Goal: Task Accomplishment & Management: Complete application form

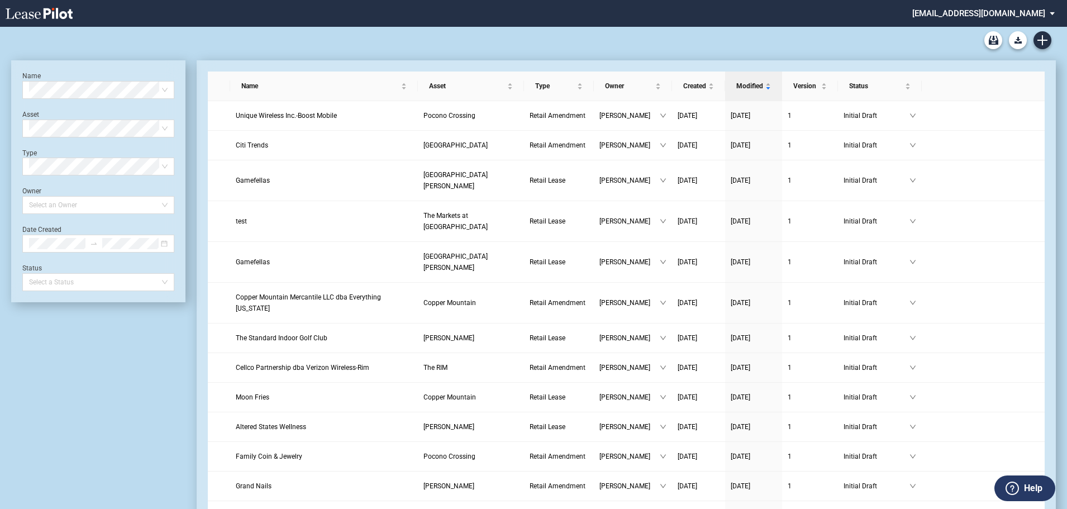
click at [231, 39] on div "Retail Lease Blank Form Retail Amendment Blank Form" at bounding box center [533, 40] width 1044 height 27
click at [281, 113] on span "Unique Wireless Inc.-Boost Mobile" at bounding box center [286, 116] width 101 height 8
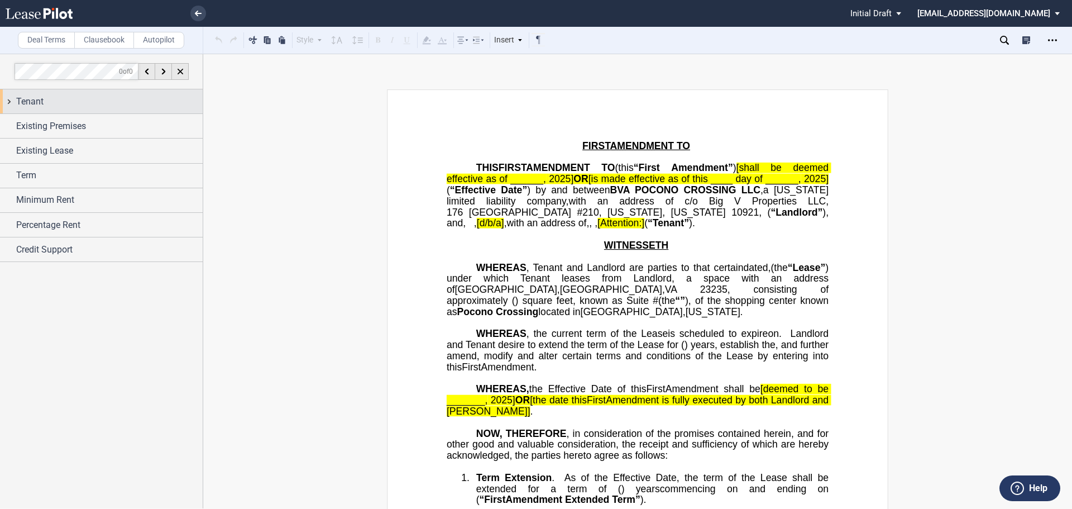
click at [11, 103] on div "Tenant" at bounding box center [101, 101] width 203 height 24
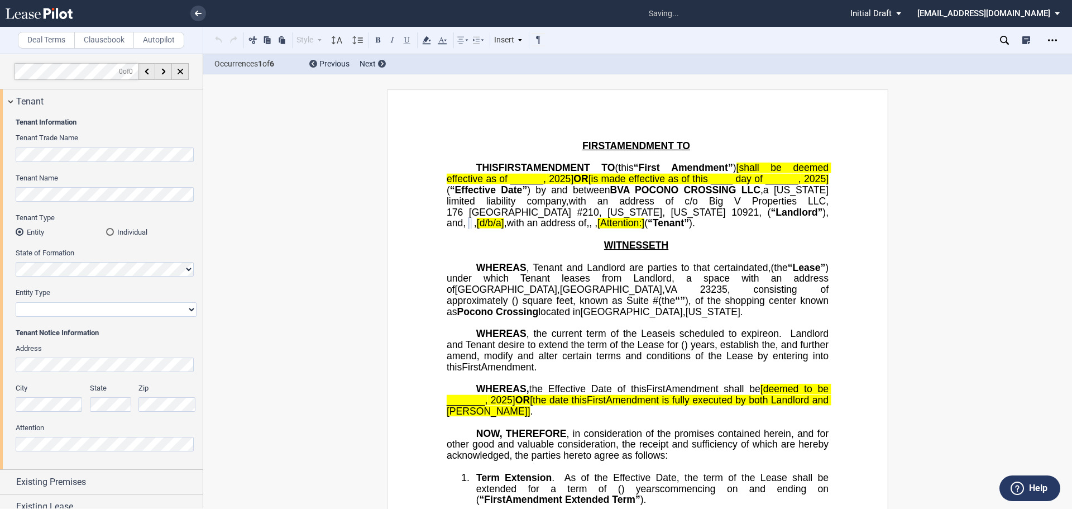
select select "corporation"
click at [12, 158] on div "Tenant Information Tenant Trade Name Tenant Name Tenant Type Entity Individual …" at bounding box center [101, 291] width 203 height 356
click at [22, 105] on span "Tenant" at bounding box center [29, 101] width 27 height 13
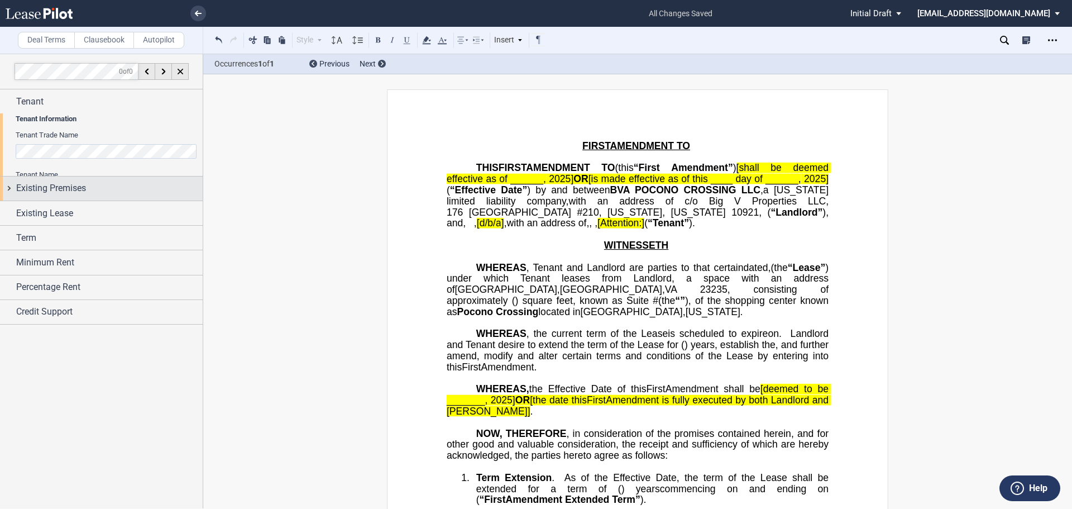
click at [34, 181] on span "Existing Premises" at bounding box center [51, 187] width 70 height 13
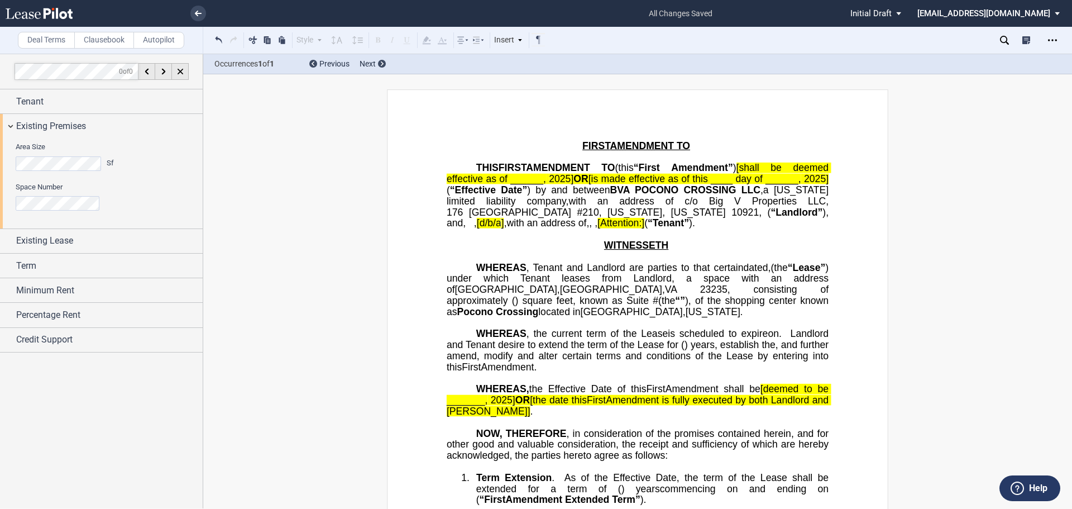
click at [15, 209] on div "Area Size Sf Space Number" at bounding box center [101, 183] width 203 height 90
click at [32, 128] on span "Existing Premises" at bounding box center [51, 126] width 70 height 13
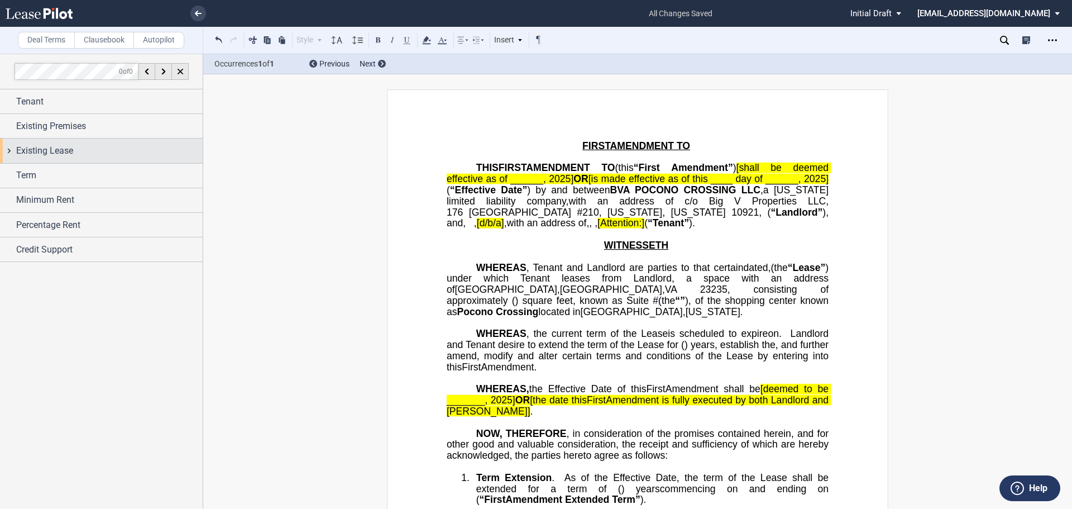
click at [45, 156] on span "Existing Lease" at bounding box center [44, 150] width 57 height 13
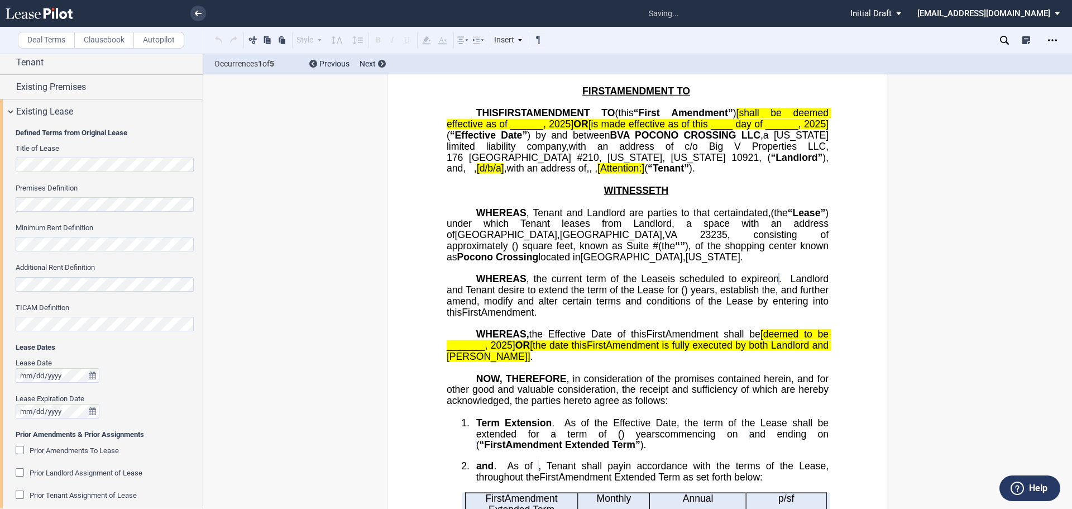
scroll to position [56, 0]
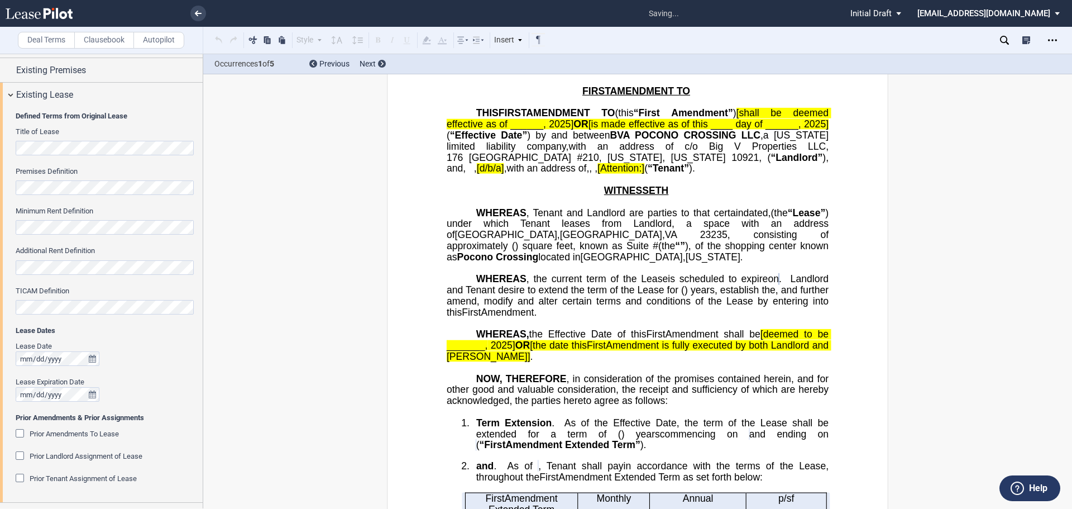
click at [20, 436] on div "Prior Amendments To Lease" at bounding box center [21, 434] width 11 height 11
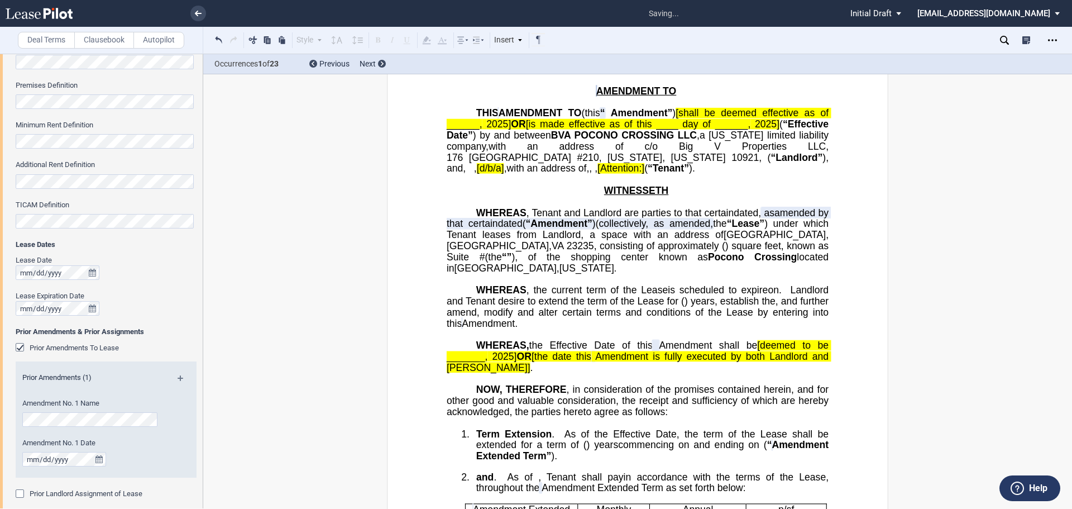
scroll to position [273, 0]
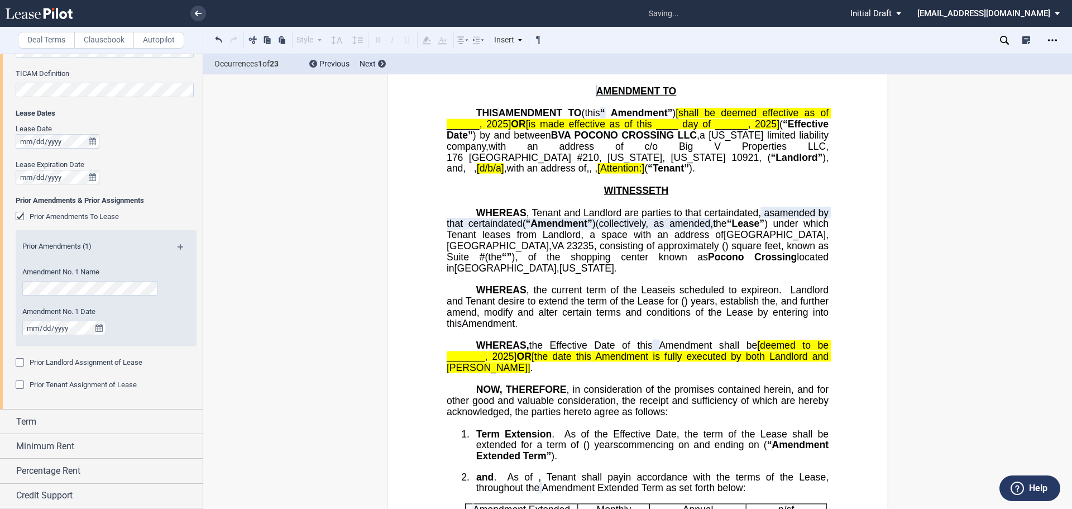
click at [20, 364] on div "Prior Landlord Assignment of Lease" at bounding box center [21, 363] width 11 height 11
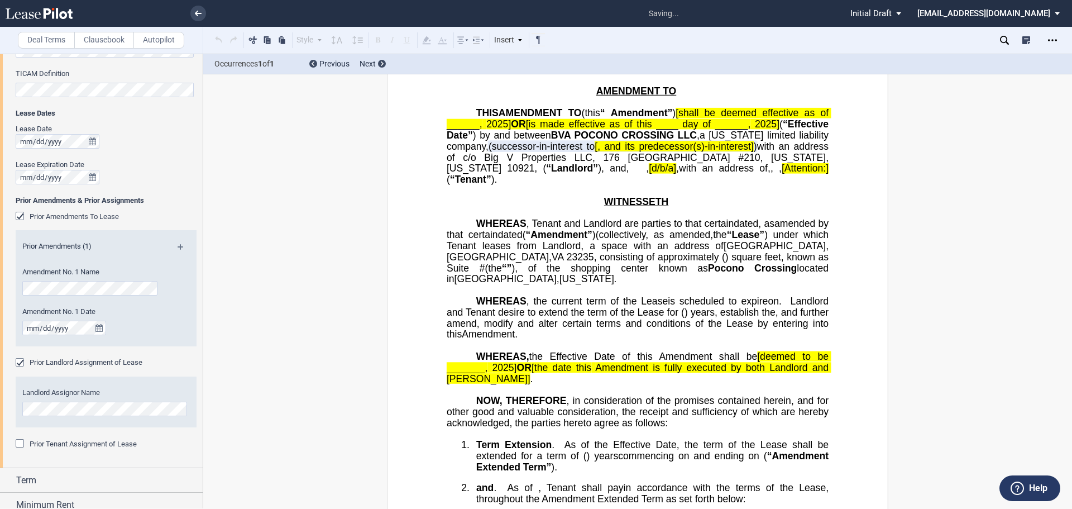
click at [21, 448] on div "Prior Tenant Assignment of Lease" at bounding box center [21, 444] width 11 height 11
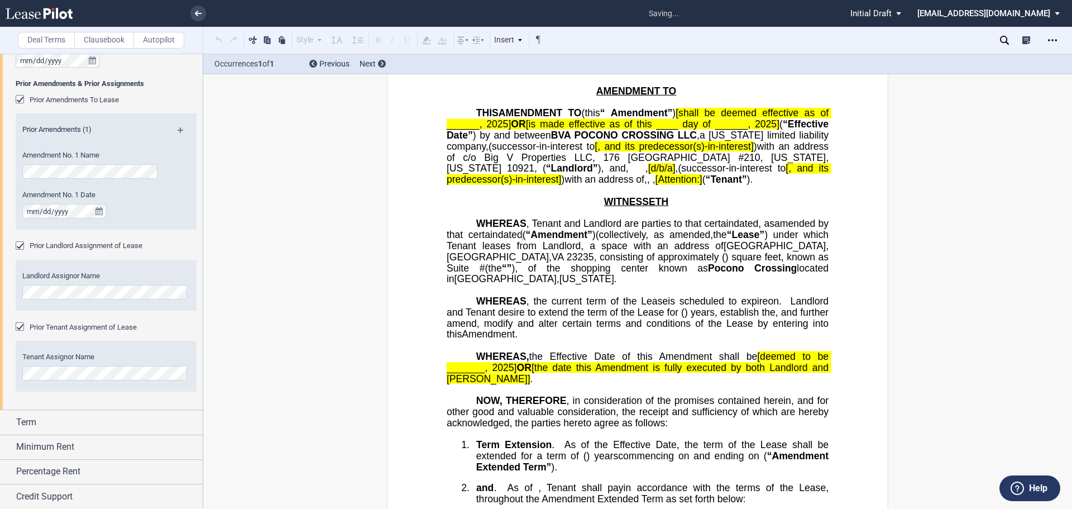
scroll to position [390, 0]
click at [36, 420] on span "Term" at bounding box center [26, 421] width 20 height 13
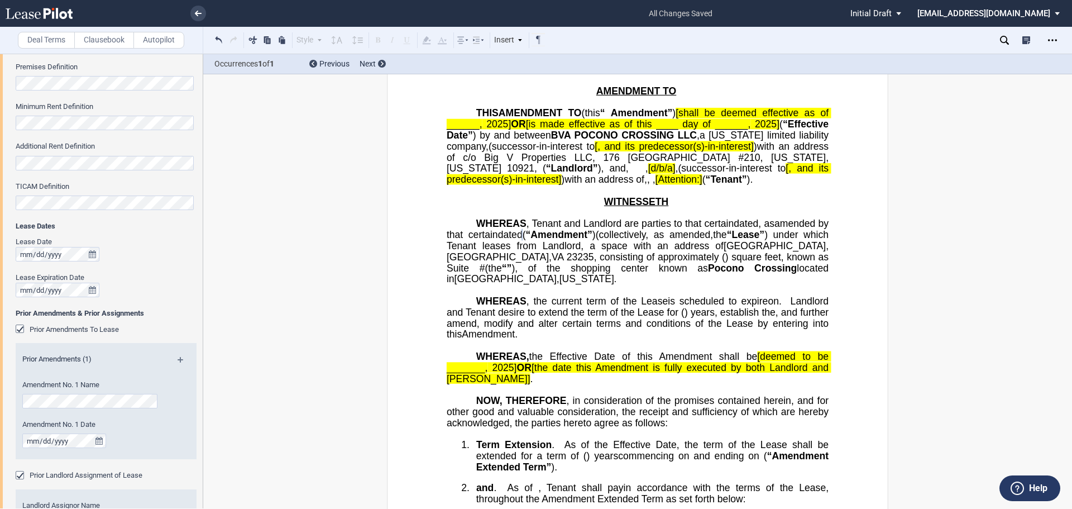
scroll to position [0, 0]
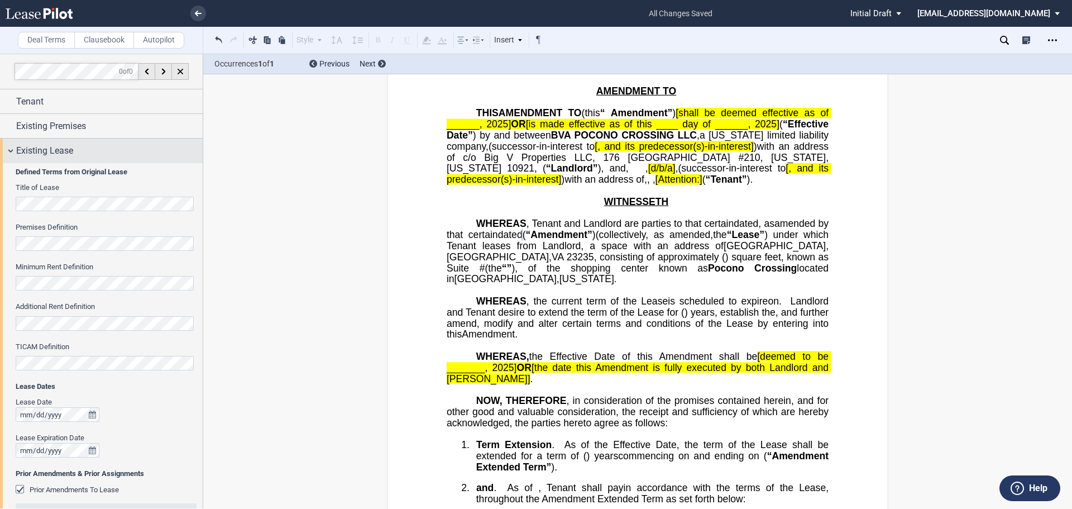
click at [15, 160] on div "Existing Lease" at bounding box center [101, 150] width 203 height 24
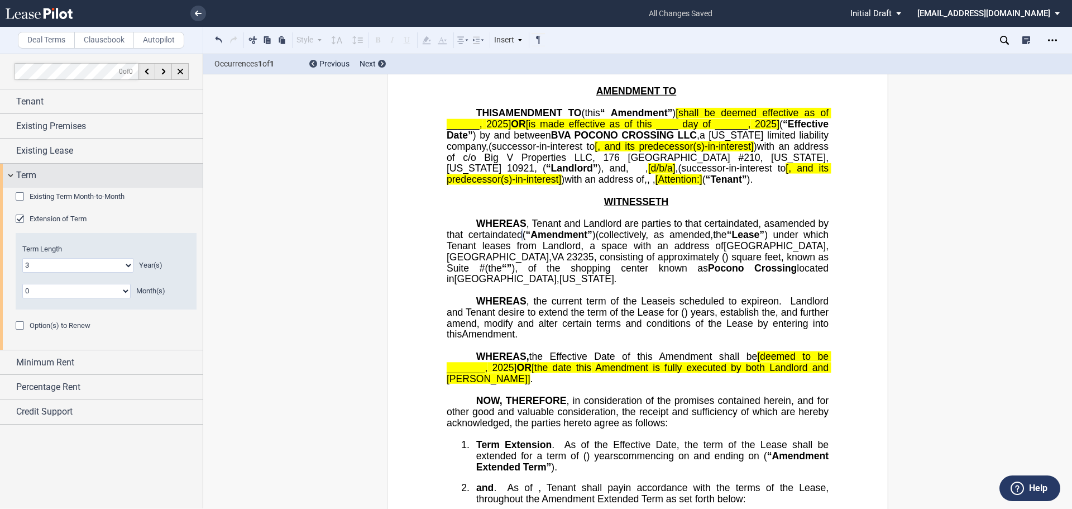
click at [48, 171] on div "Term" at bounding box center [109, 175] width 187 height 13
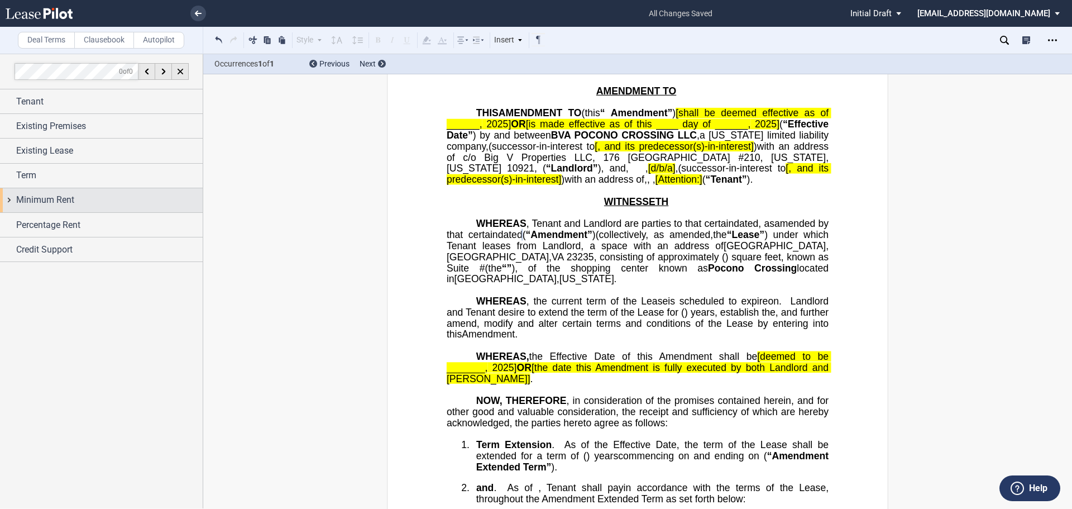
click at [64, 200] on span "Minimum Rent" at bounding box center [45, 199] width 58 height 13
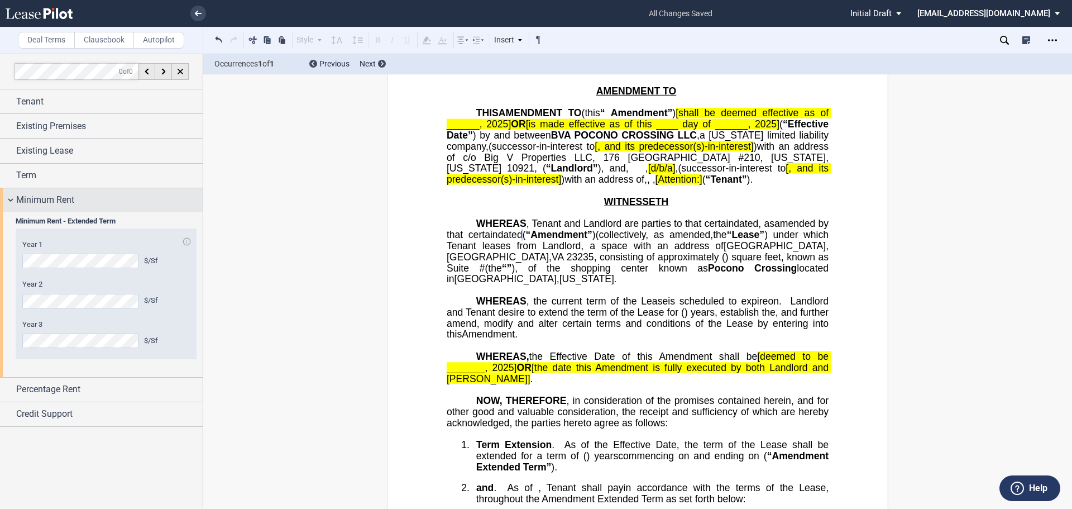
click at [33, 198] on span "Minimum Rent" at bounding box center [45, 199] width 58 height 13
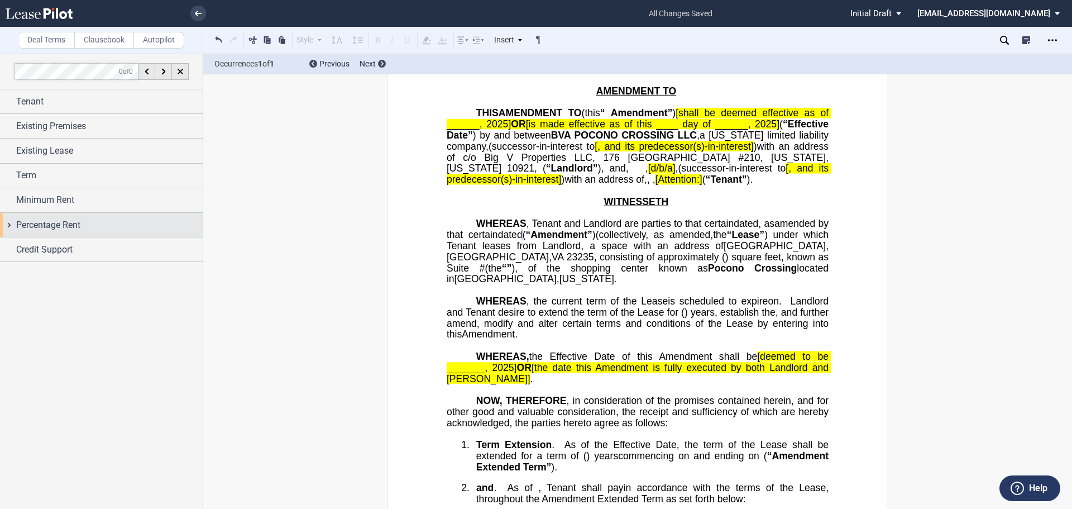
click at [47, 223] on span "Percentage Rent" at bounding box center [48, 224] width 64 height 13
click at [50, 261] on select "No Percentage Rent No Change Add Percentage Rent Percentage Rent - Breakpoint" at bounding box center [84, 262] width 136 height 15
select select "none"
click at [16, 255] on select "No Percentage Rent No Change Add Percentage Rent Percentage Rent - Breakpoint" at bounding box center [84, 262] width 136 height 15
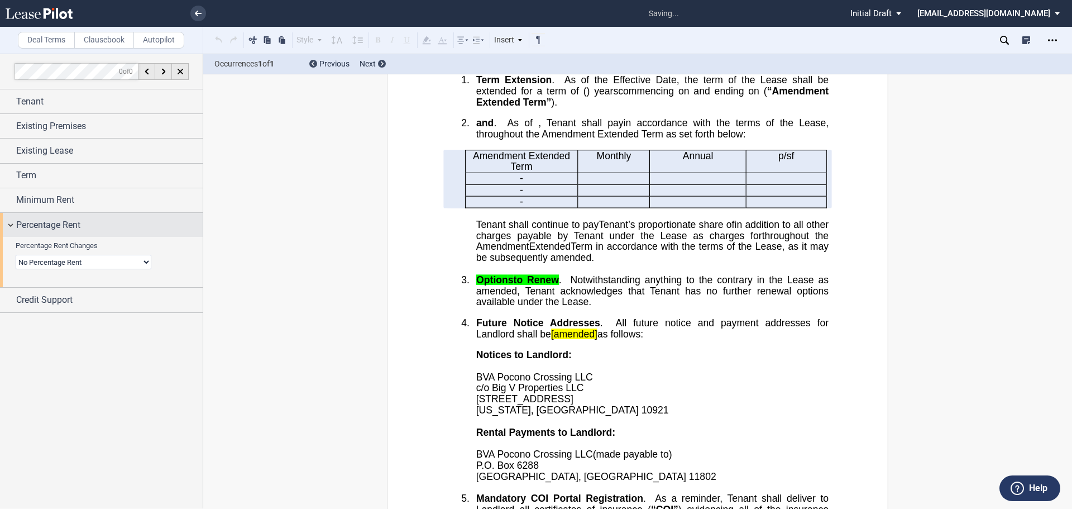
scroll to position [421, 0]
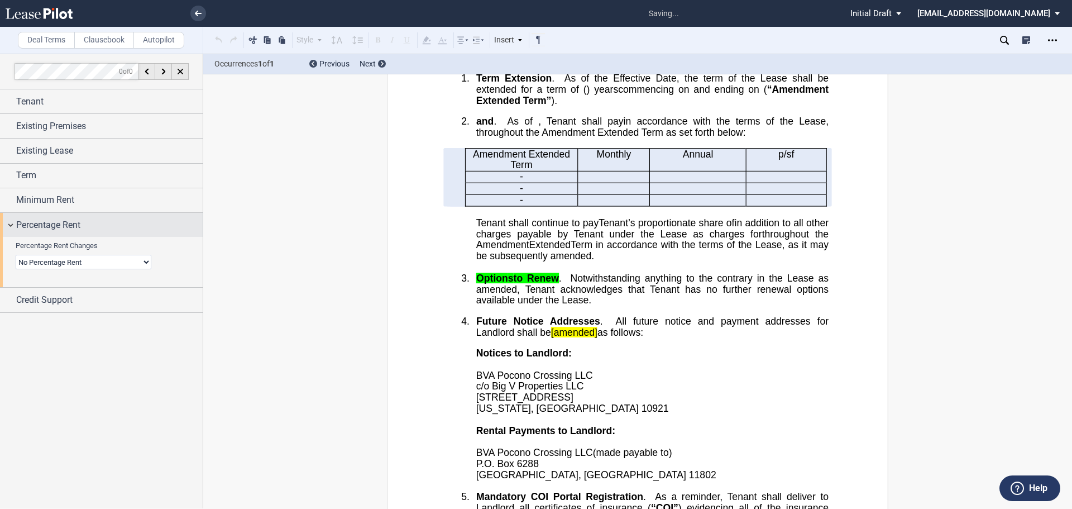
click at [51, 222] on span "Percentage Rent" at bounding box center [48, 224] width 64 height 13
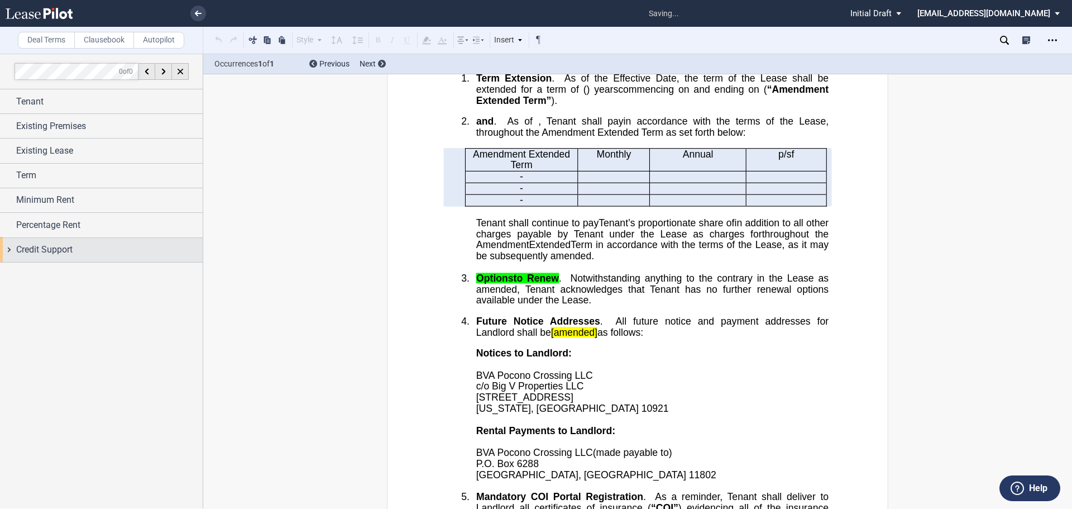
click at [55, 255] on span "Credit Support" at bounding box center [44, 249] width 56 height 13
click at [32, 266] on span "Existing Guarantor" at bounding box center [59, 270] width 58 height 8
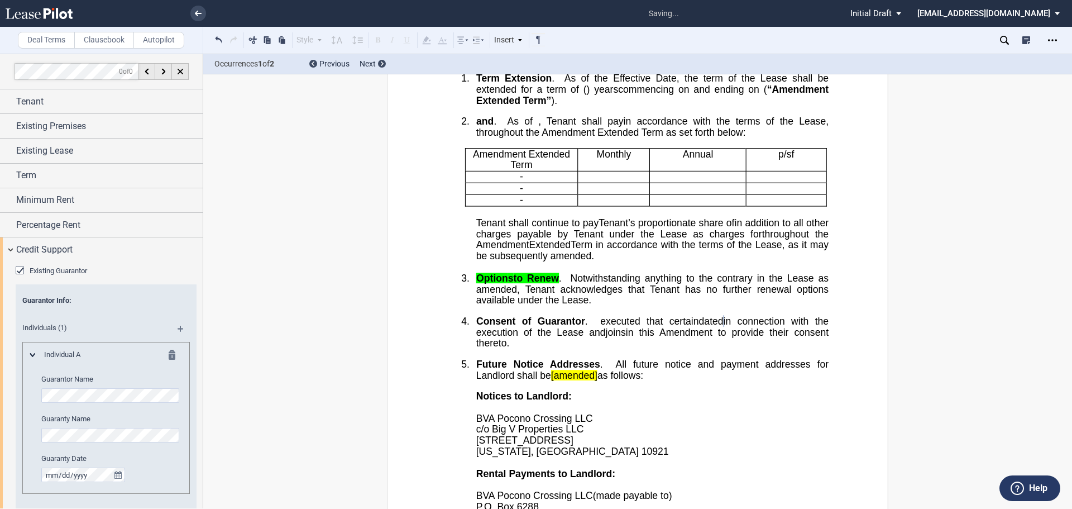
click at [178, 327] on md-icon at bounding box center [185, 332] width 15 height 13
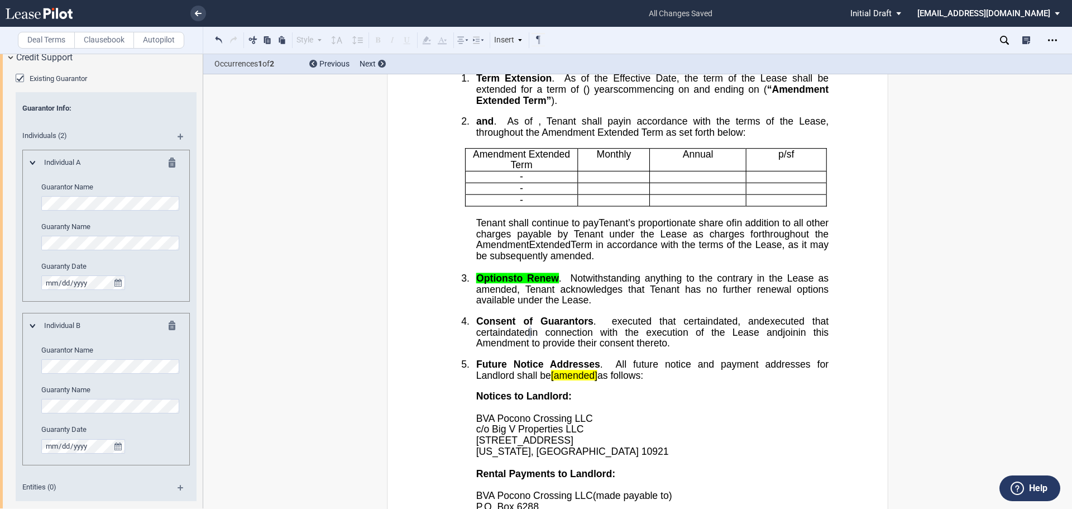
scroll to position [203, 0]
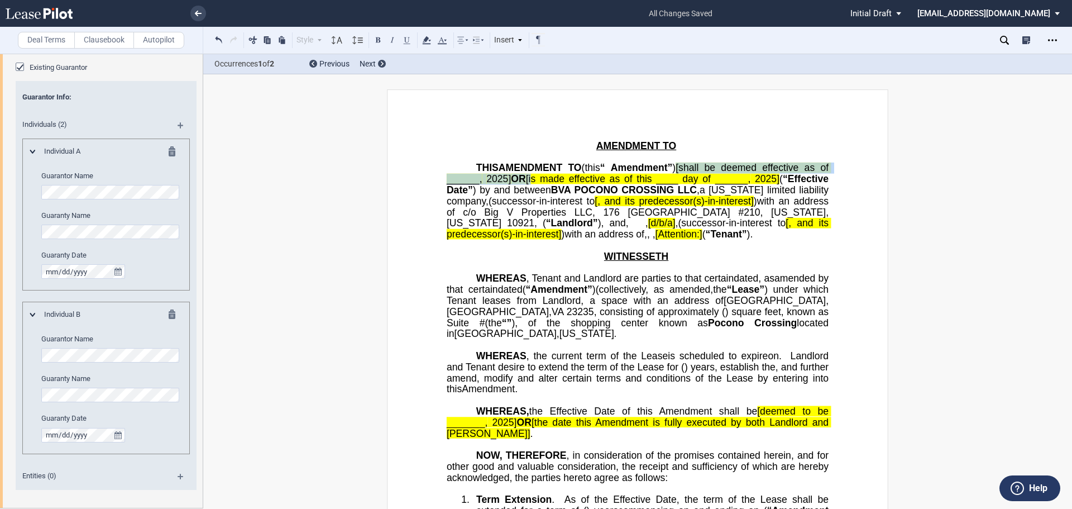
drag, startPoint x: 511, startPoint y: 177, endPoint x: 738, endPoint y: 176, distance: 226.7
click at [738, 176] on span "Amendment” ) [shall be deemed effective as of ______, 2025 ] OR [is made effect…" at bounding box center [639, 178] width 385 height 32
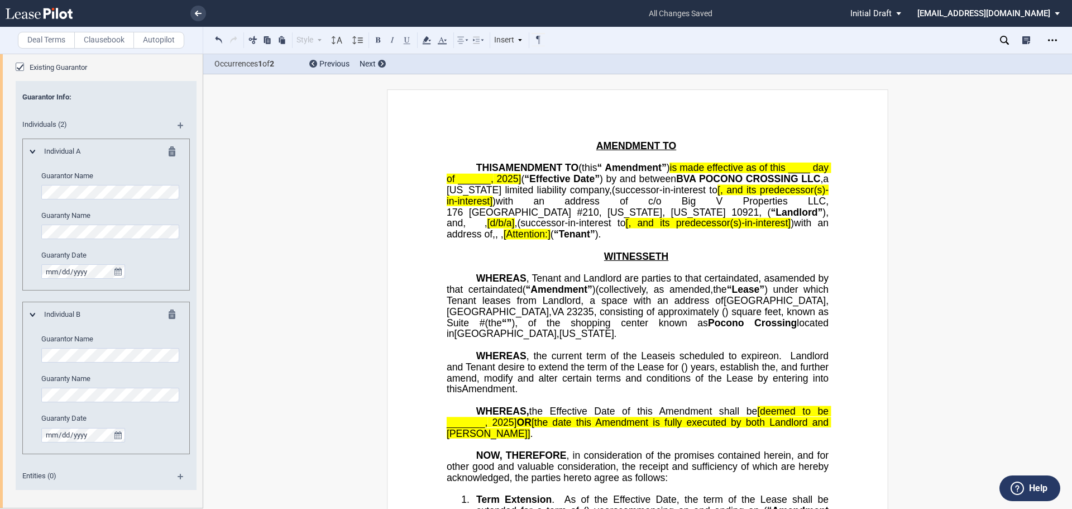
click at [524, 179] on span "(" at bounding box center [522, 179] width 3 height 11
drag, startPoint x: 801, startPoint y: 203, endPoint x: 573, endPoint y: 209, distance: 227.4
click at [573, 207] on span "(successor-in-interest to ﻿ ﻿ [, and its predecessor(s)-in-interest] )" at bounding box center [638, 196] width 382 height 22
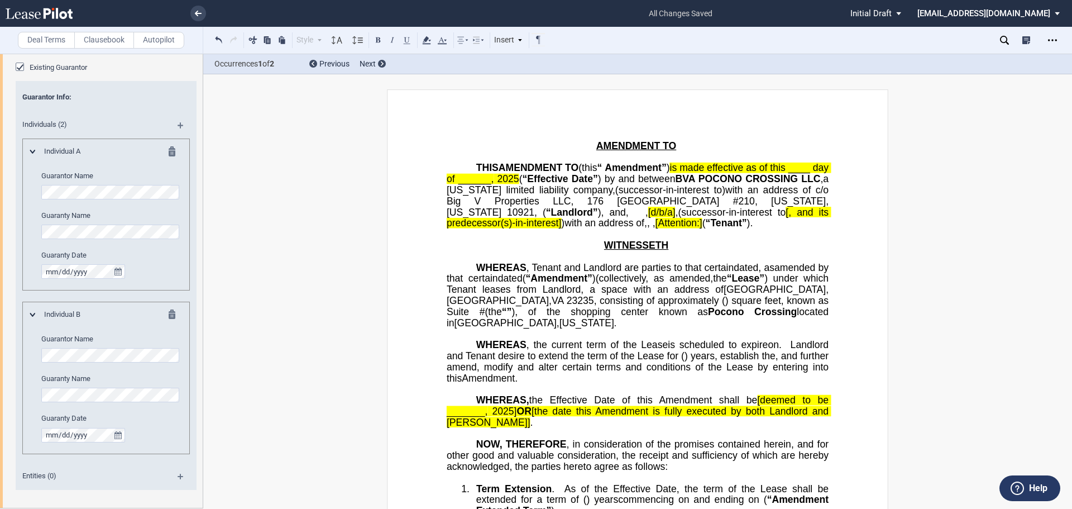
click at [676, 217] on span "," at bounding box center [677, 212] width 3 height 11
click at [650, 217] on span "[d/b/a" at bounding box center [662, 212] width 25 height 11
drag, startPoint x: 776, startPoint y: 233, endPoint x: 558, endPoint y: 248, distance: 218.3
click at [558, 228] on span "(successor-in-interest to ﻿ ﻿ [, and its predecessor(s)-in-interest] )" at bounding box center [639, 218] width 385 height 22
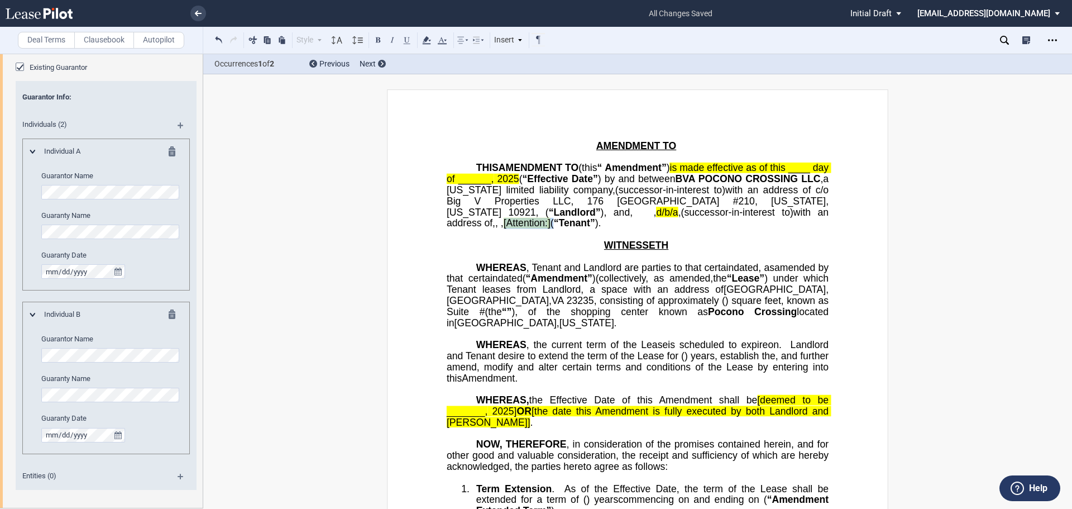
drag, startPoint x: 746, startPoint y: 247, endPoint x: 829, endPoint y: 243, distance: 82.7
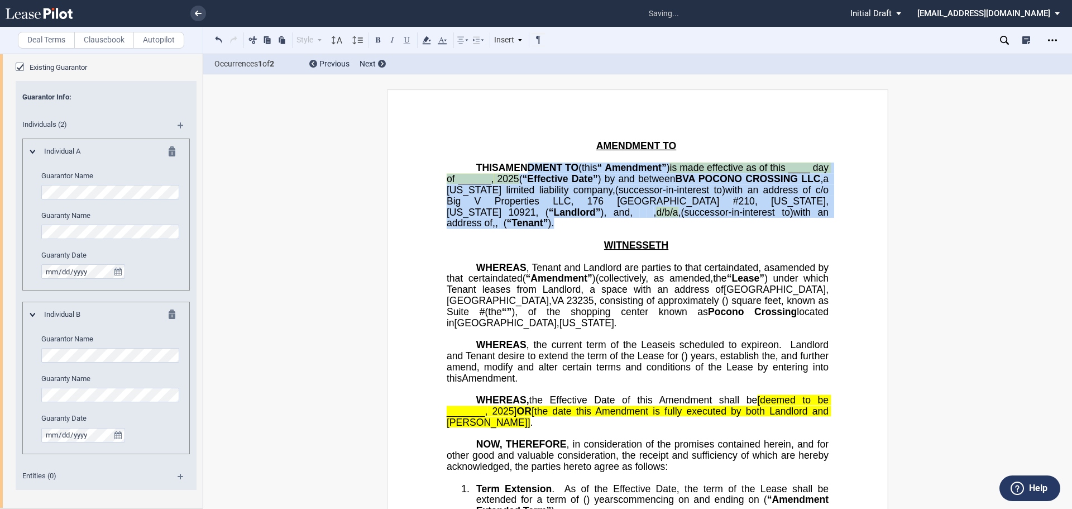
drag, startPoint x: 764, startPoint y: 247, endPoint x: 585, endPoint y: 173, distance: 193.8
click at [585, 173] on p "THIS ﻿ ﻿ FIRST AMENDMENT TO ﻿ ﻿ (this “ ﻿ ﻿ “First Amendment” ) is made effecti…" at bounding box center [638, 195] width 382 height 66
click at [429, 44] on use at bounding box center [426, 40] width 8 height 8
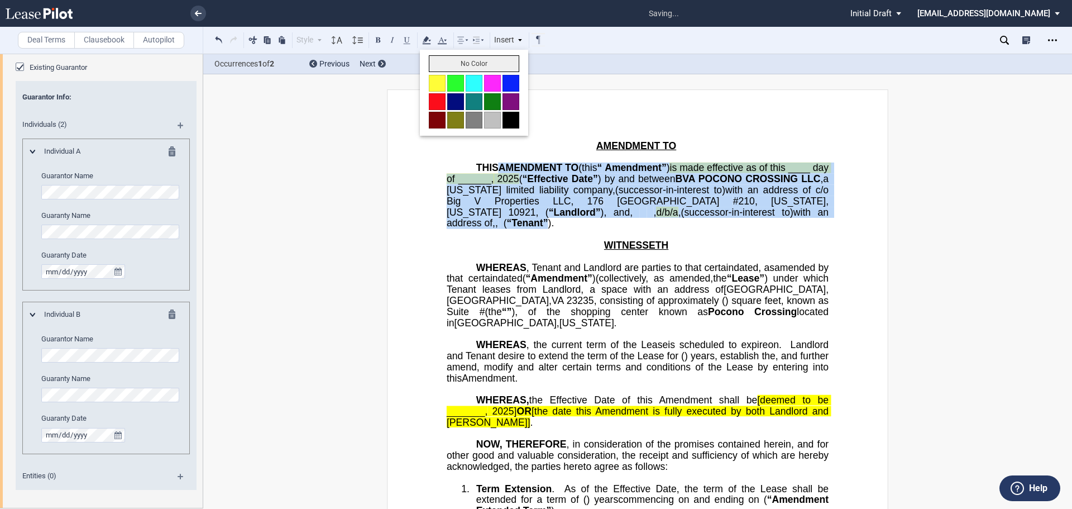
click at [445, 70] on button "No Color" at bounding box center [474, 63] width 90 height 17
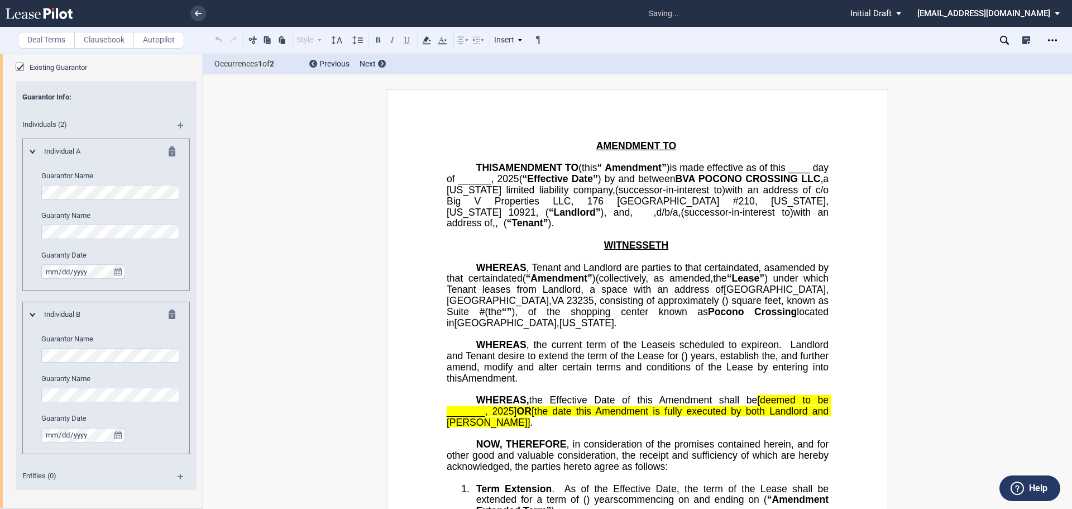
click at [685, 262] on p "﻿" at bounding box center [638, 256] width 382 height 11
click at [764, 273] on span "as" at bounding box center [769, 267] width 11 height 11
click at [376, 40] on button at bounding box center [377, 39] width 13 height 13
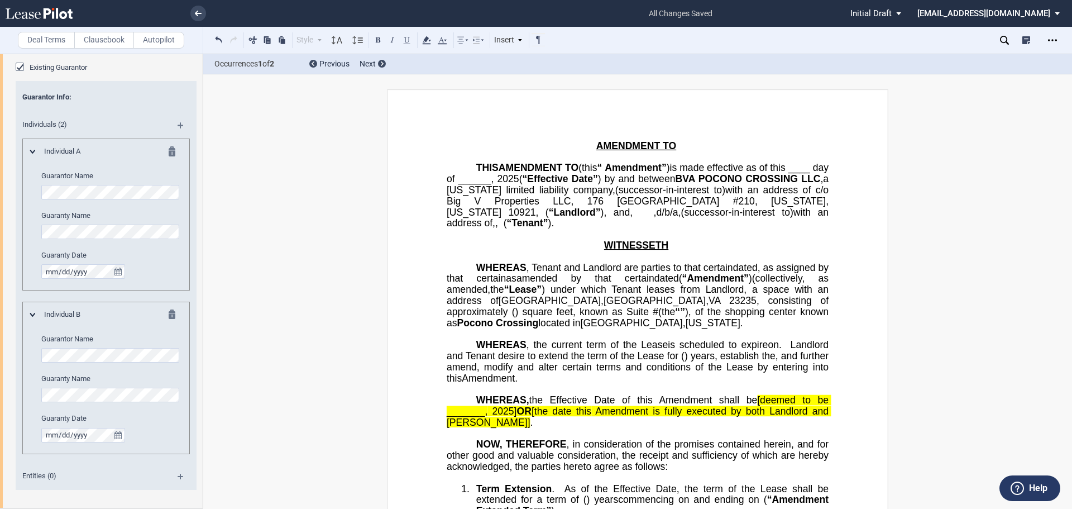
click at [654, 284] on span "as assigned by that certain as" at bounding box center [639, 273] width 385 height 22
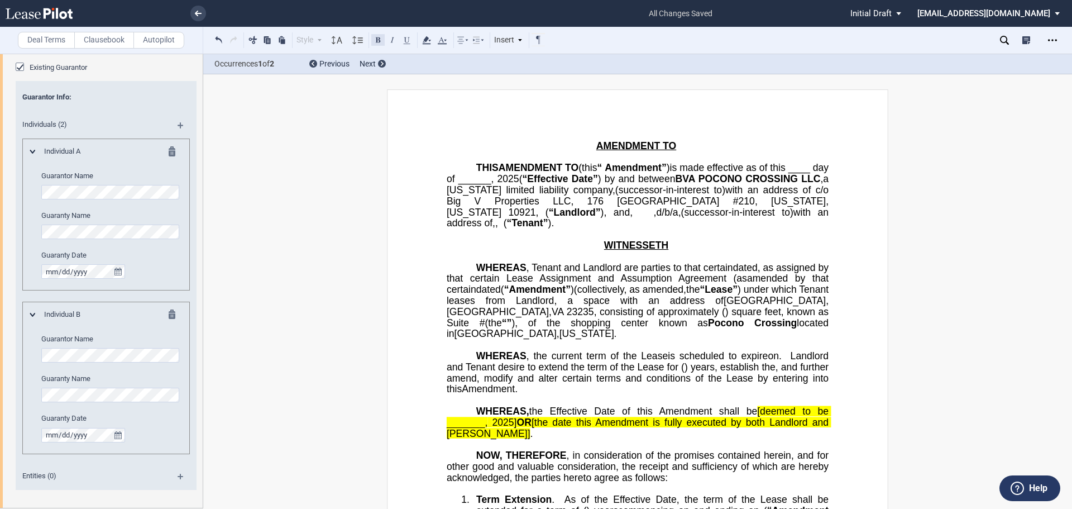
click at [379, 42] on button at bounding box center [377, 39] width 13 height 13
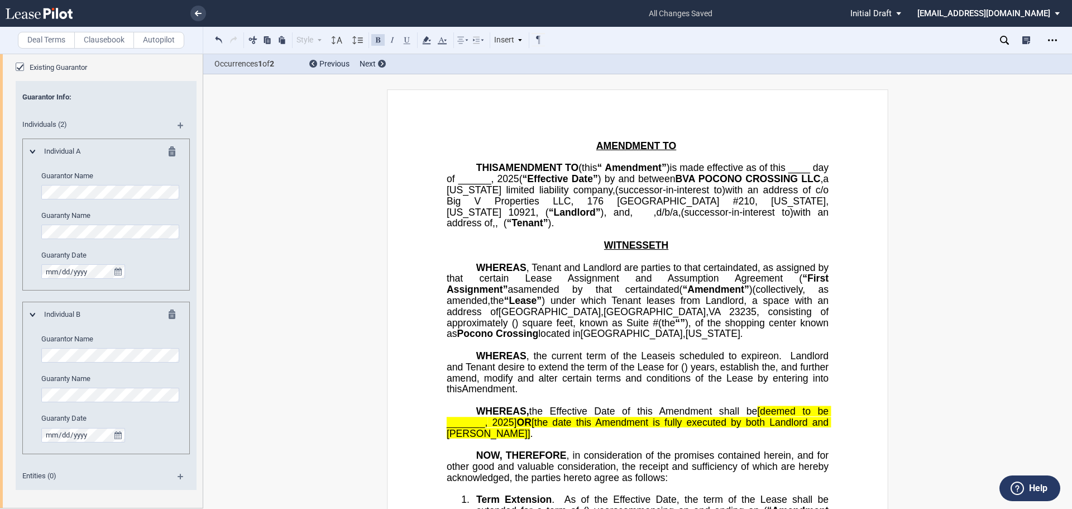
click at [375, 35] on button at bounding box center [377, 39] width 13 height 13
click at [519, 295] on span "amended by that certain dated ( “ Amendment” )" at bounding box center [608, 289] width 268 height 11
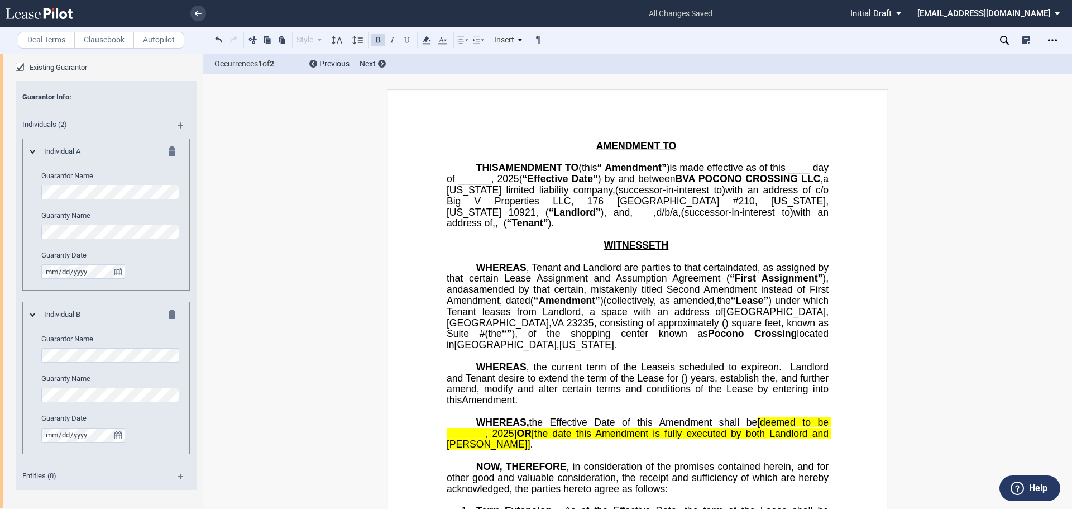
drag, startPoint x: 804, startPoint y: 335, endPoint x: 807, endPoint y: 343, distance: 8.7
click at [718, 306] on span "collectively, as amended," at bounding box center [662, 300] width 111 height 11
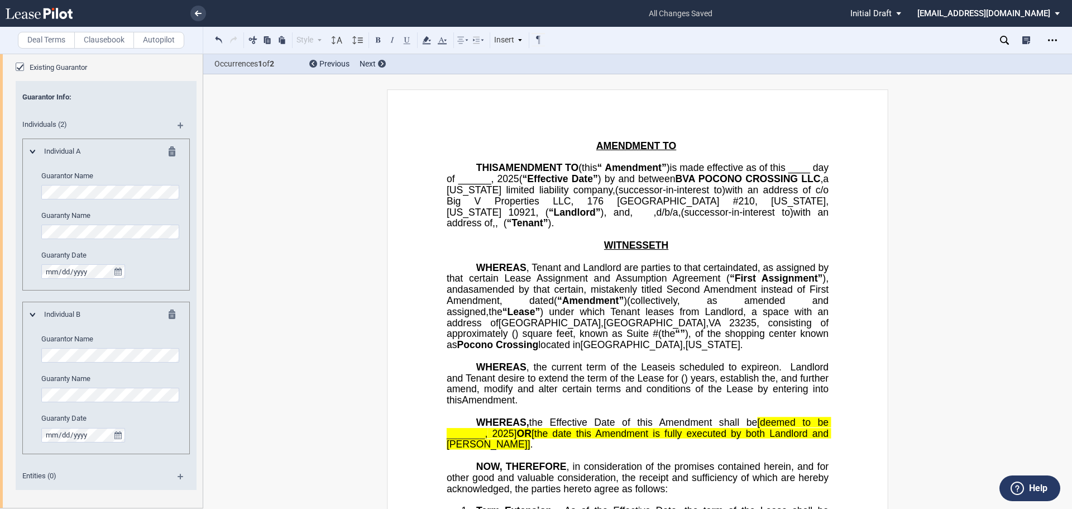
click at [522, 328] on span "[GEOGRAPHIC_DATA]" at bounding box center [550, 322] width 102 height 11
click at [709, 328] on span "VA" at bounding box center [715, 322] width 12 height 11
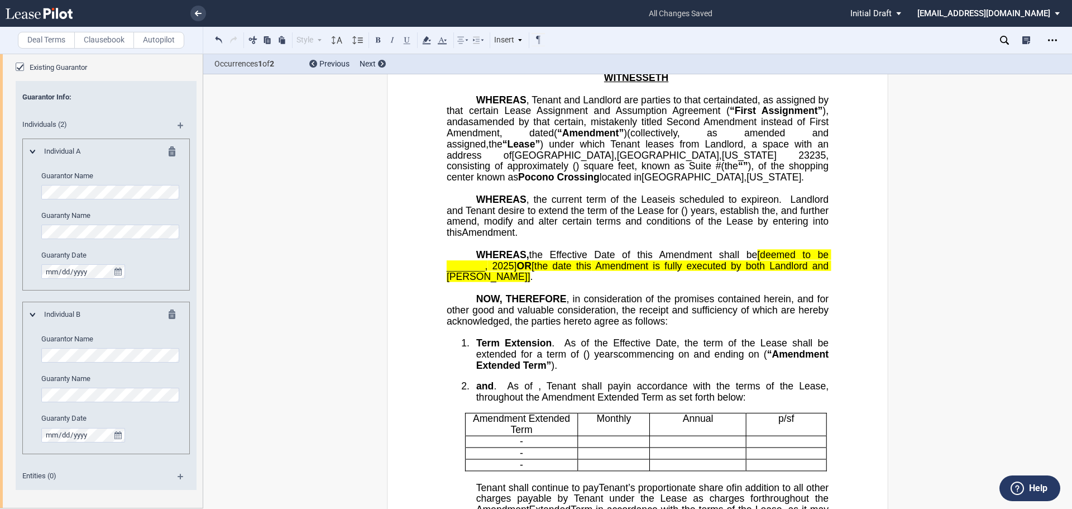
scroll to position [223, 0]
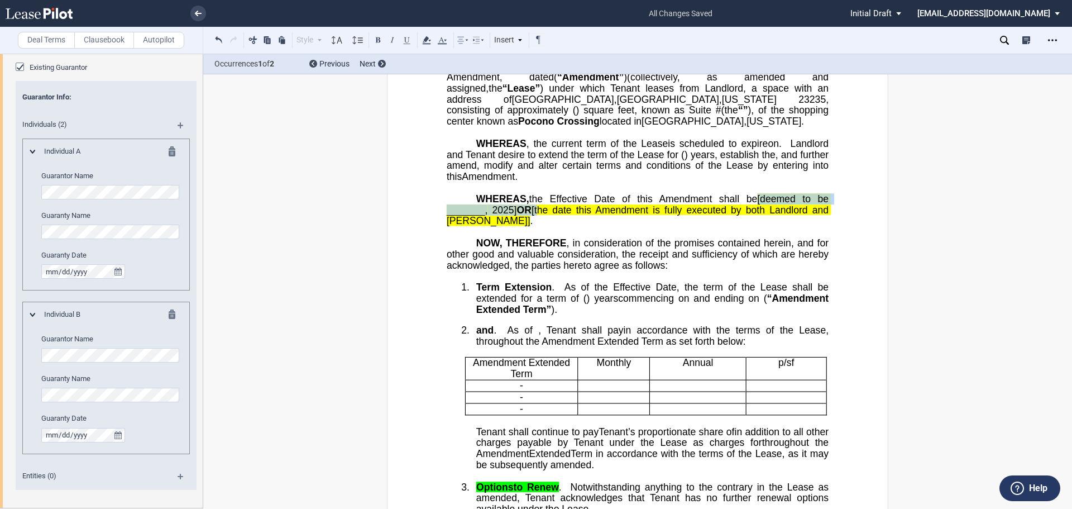
drag, startPoint x: 777, startPoint y: 231, endPoint x: 557, endPoint y: 248, distance: 220.1
click at [557, 215] on span "Amendment shall be [deemed to be _______, 2025 ] OR [the date this" at bounding box center [639, 204] width 385 height 22
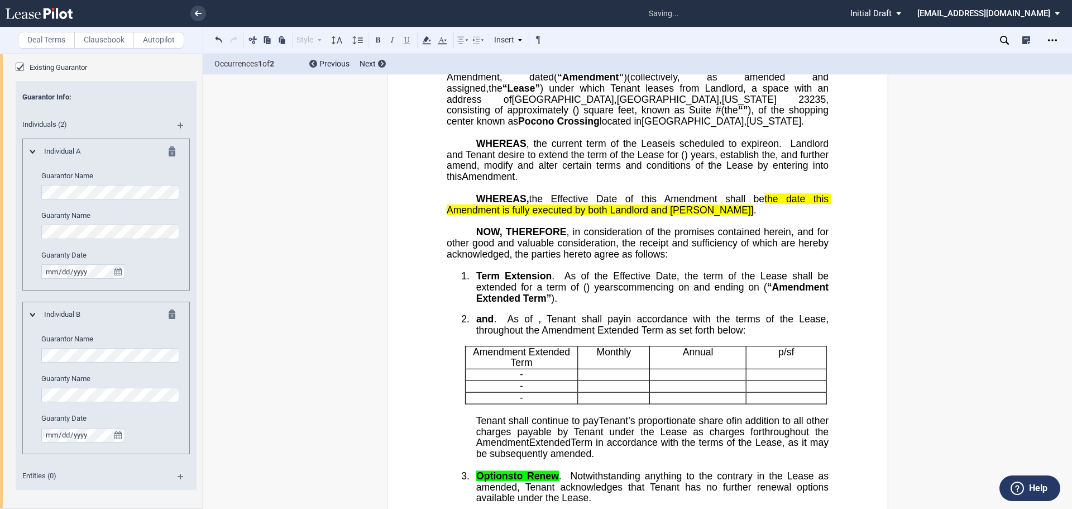
click at [734, 215] on span "Amendment is fully executed by both Landlord and [PERSON_NAME]]" at bounding box center [600, 209] width 307 height 11
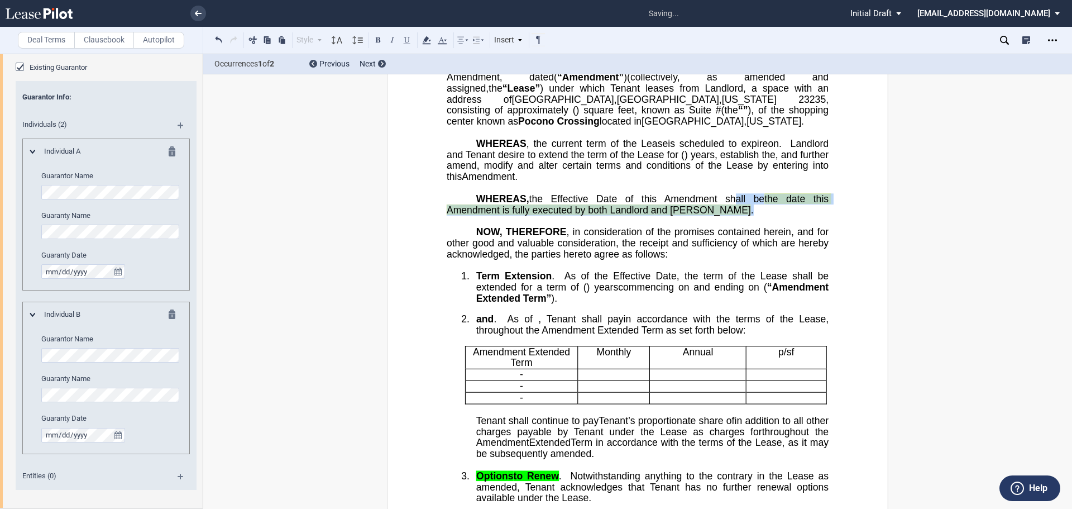
drag, startPoint x: 744, startPoint y: 245, endPoint x: 737, endPoint y: 236, distance: 11.5
click at [737, 216] on p "WHEREAS, the Effective Date of this ﻿ ﻿ First Amendment shall be the date this …" at bounding box center [638, 204] width 382 height 22
click at [427, 33] on div at bounding box center [426, 40] width 13 height 15
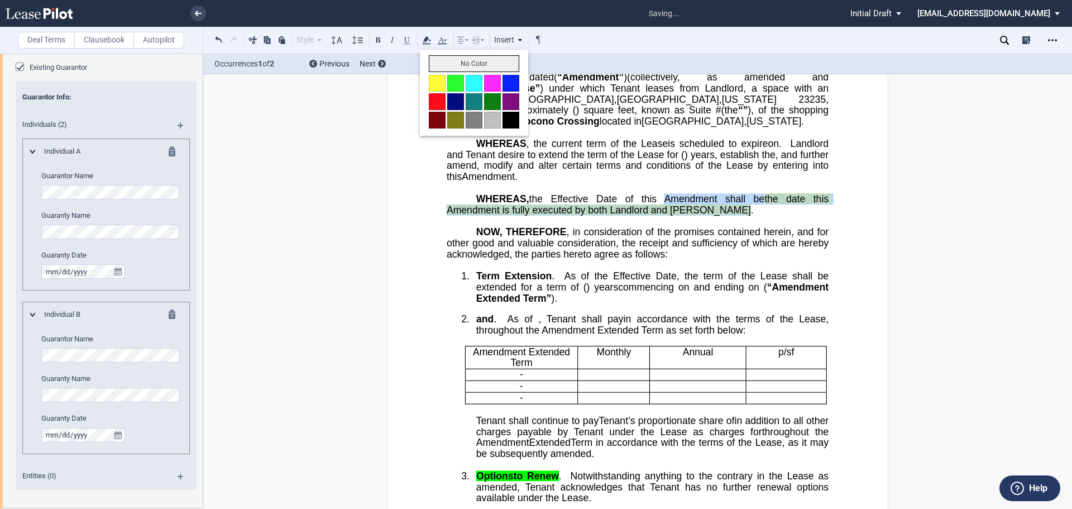
click at [448, 65] on button "No Color" at bounding box center [474, 63] width 90 height 17
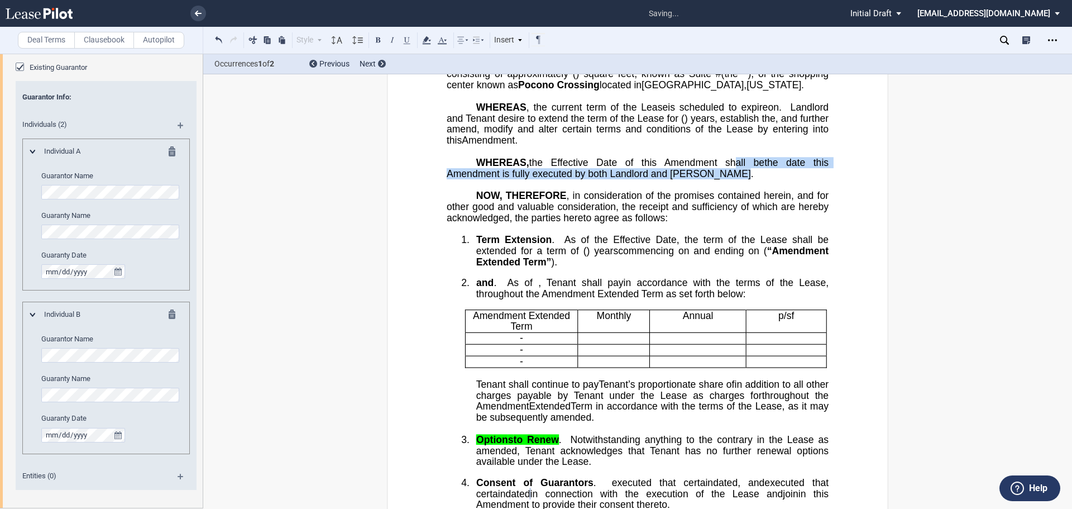
scroll to position [279, 0]
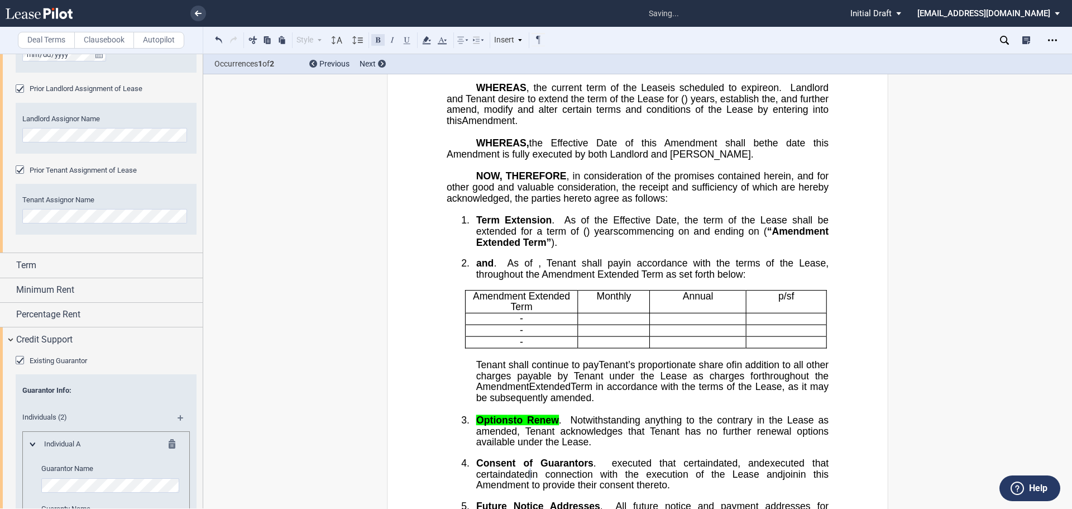
click at [376, 41] on button at bounding box center [377, 39] width 13 height 13
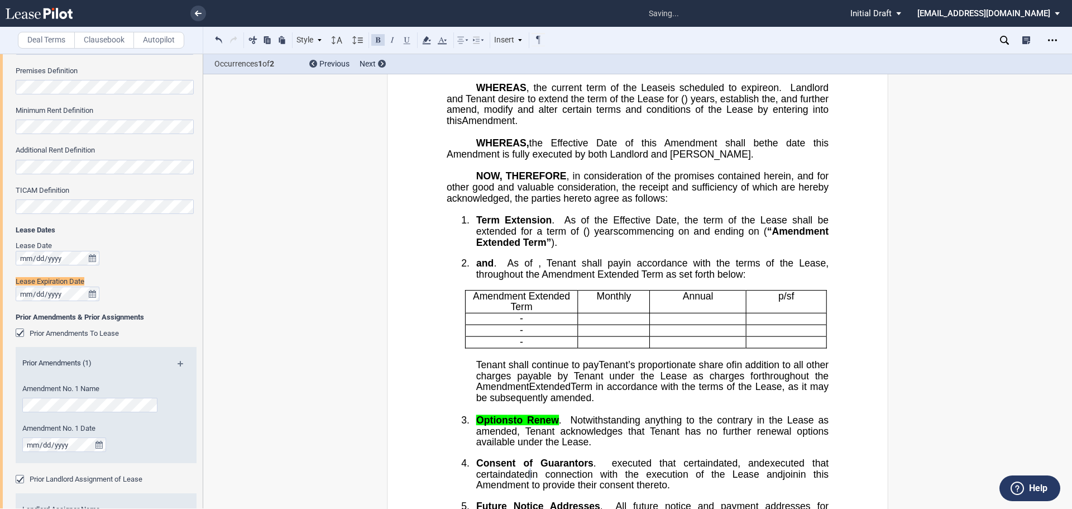
click at [623, 203] on span ", in consideration of the promises contained herein, and for other good and val…" at bounding box center [639, 187] width 385 height 32
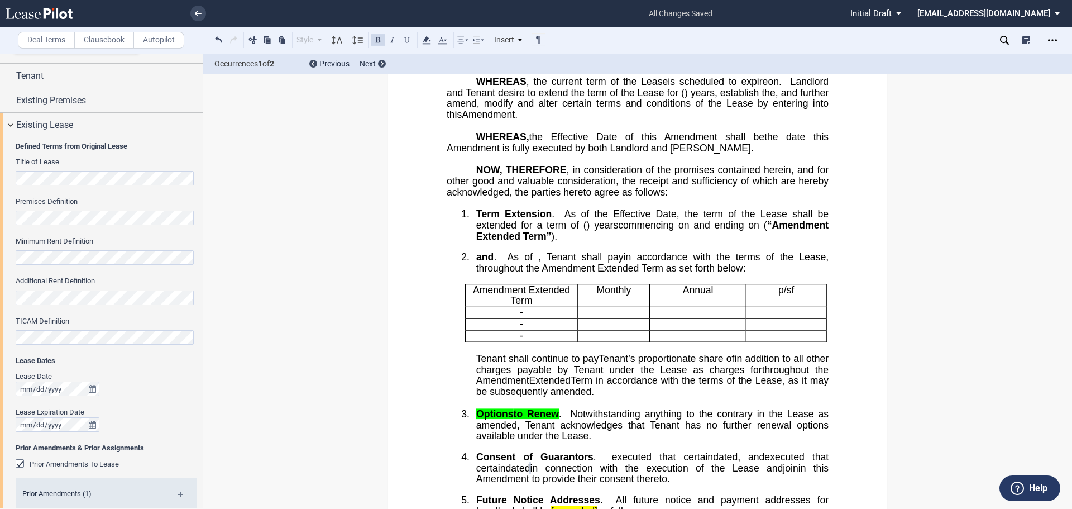
scroll to position [286, 0]
drag, startPoint x: 559, startPoint y: 290, endPoint x: 560, endPoint y: 296, distance: 5.6
click at [496, 261] on span "." at bounding box center [495, 256] width 3 height 11
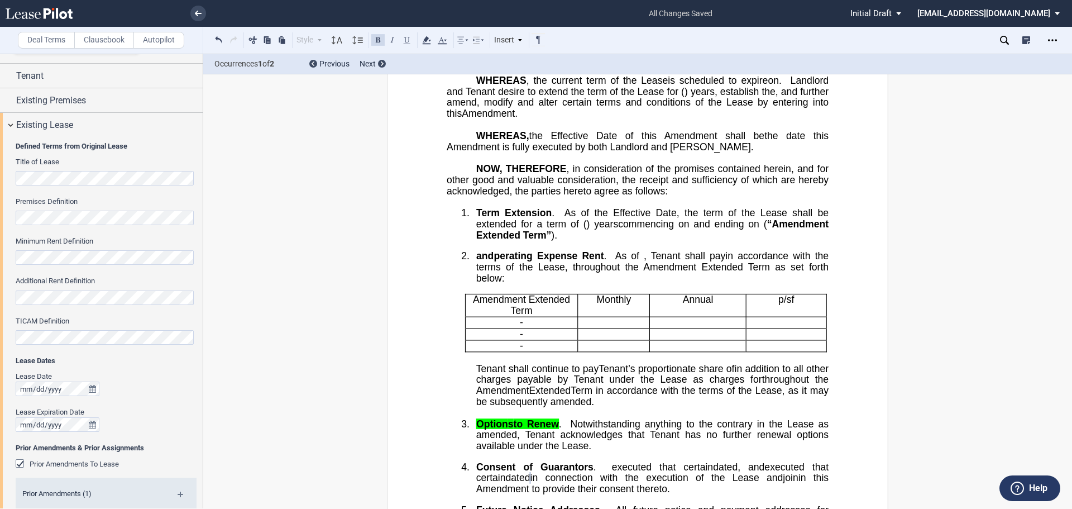
click at [608, 284] on span "Amendment Extended Term as set forth below:" at bounding box center [653, 273] width 355 height 22
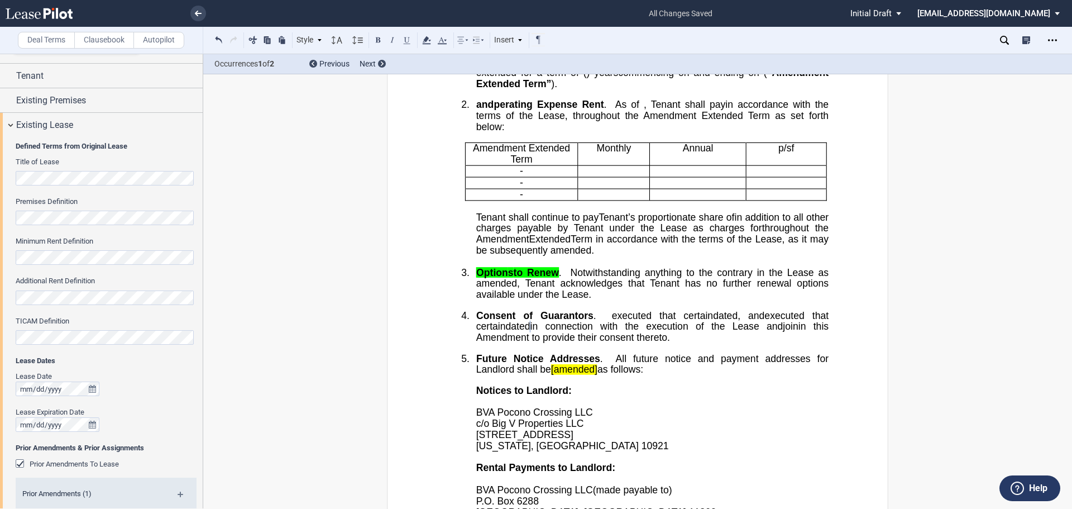
scroll to position [454, 0]
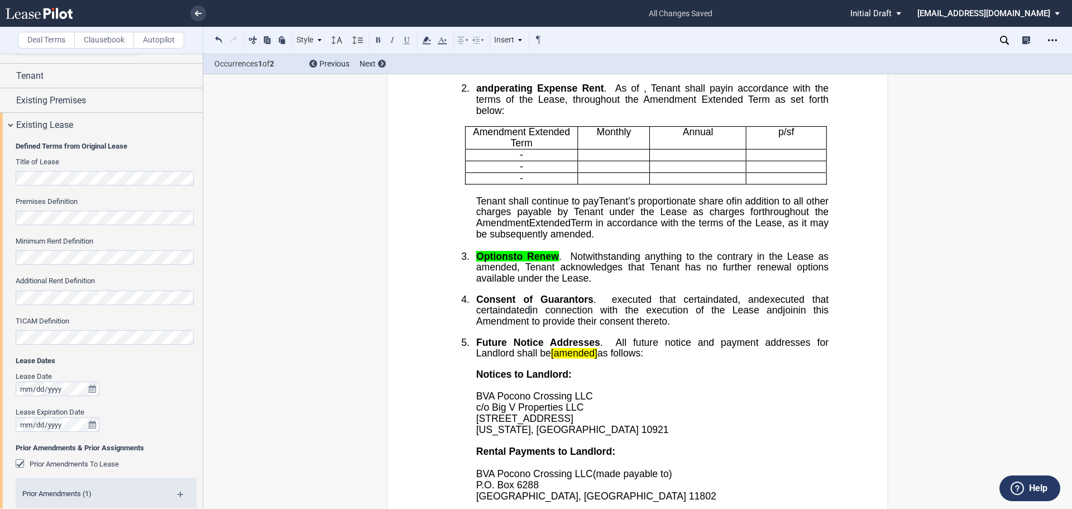
click at [666, 206] on span "Tenant’s proportionate share of" at bounding box center [667, 200] width 136 height 11
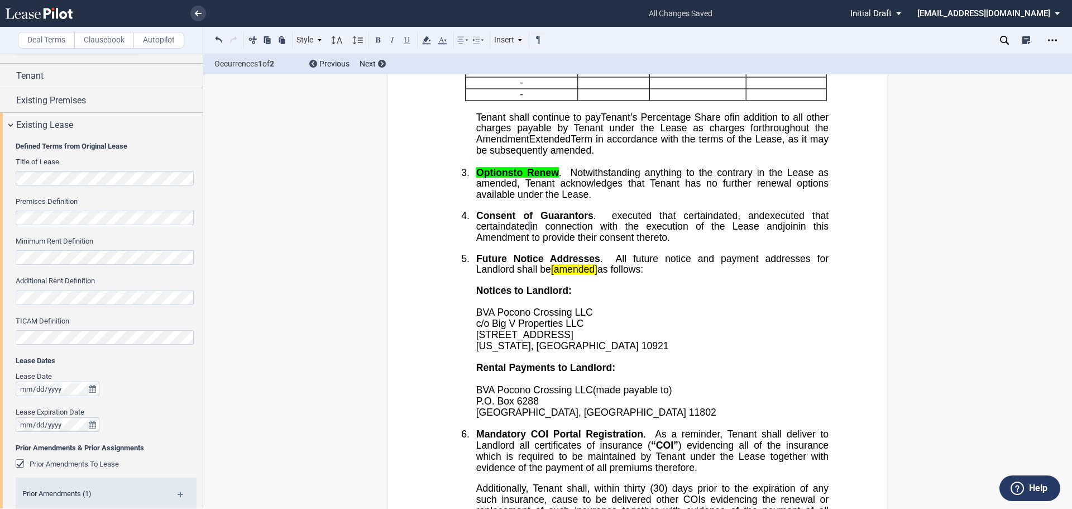
scroll to position [566, 0]
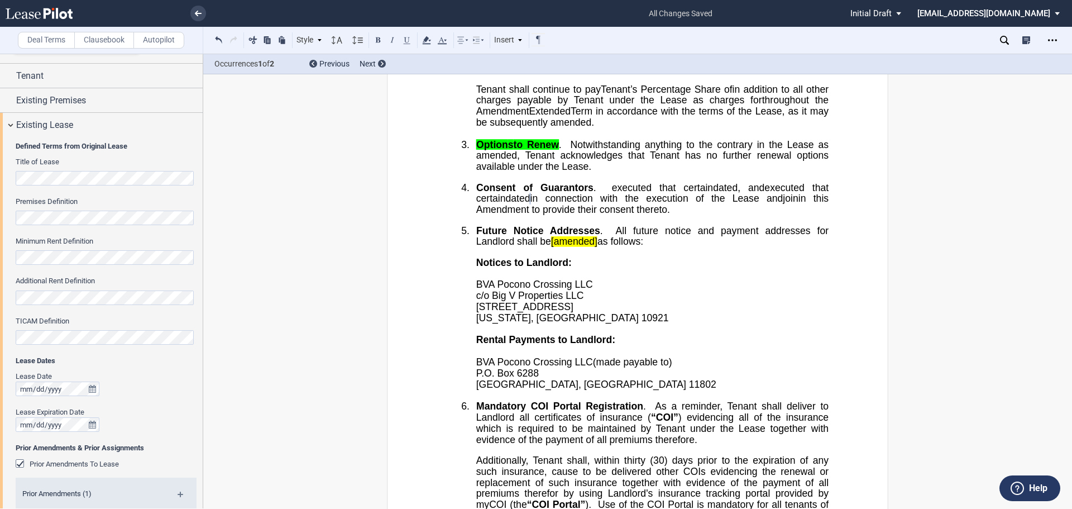
click at [525, 150] on span "to Renew" at bounding box center [536, 144] width 45 height 11
drag, startPoint x: 544, startPoint y: 211, endPoint x: 475, endPoint y: 205, distance: 70.0
click at [428, 41] on icon at bounding box center [426, 40] width 13 height 13
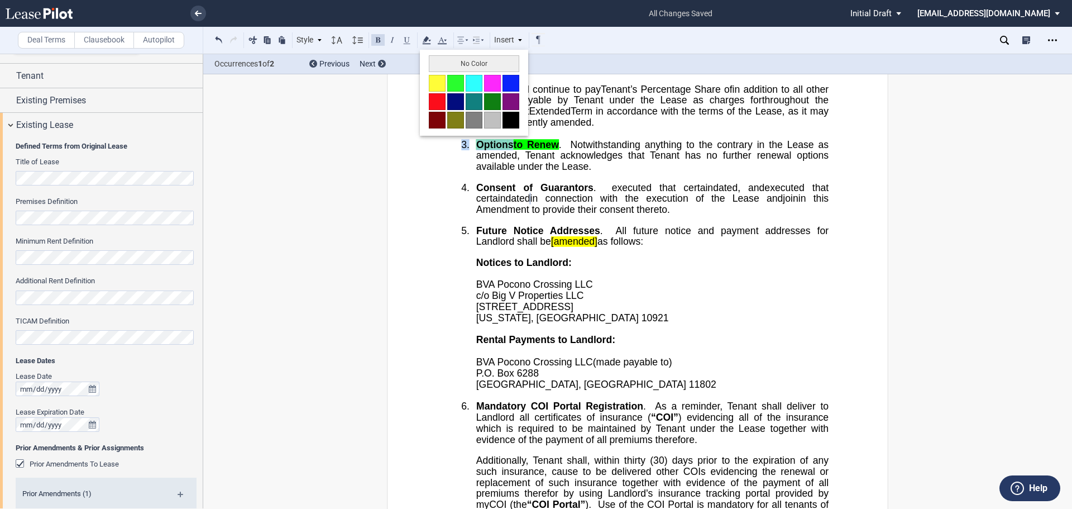
drag, startPoint x: 442, startPoint y: 60, endPoint x: 446, endPoint y: 73, distance: 12.9
click at [442, 60] on button "No Color" at bounding box center [474, 63] width 90 height 17
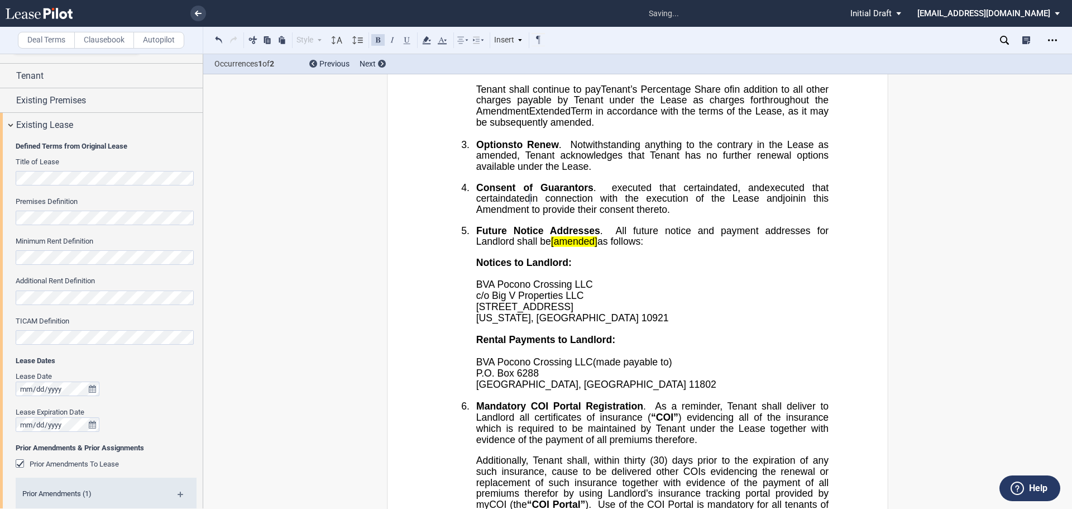
click at [653, 193] on span "executed that certain dated" at bounding box center [675, 187] width 126 height 11
drag, startPoint x: 685, startPoint y: 264, endPoint x: 720, endPoint y: 276, distance: 37.6
click at [720, 215] on p "4. Consent of Guarantor s . executed that certain dated executed that certain d…" at bounding box center [652, 198] width 352 height 33
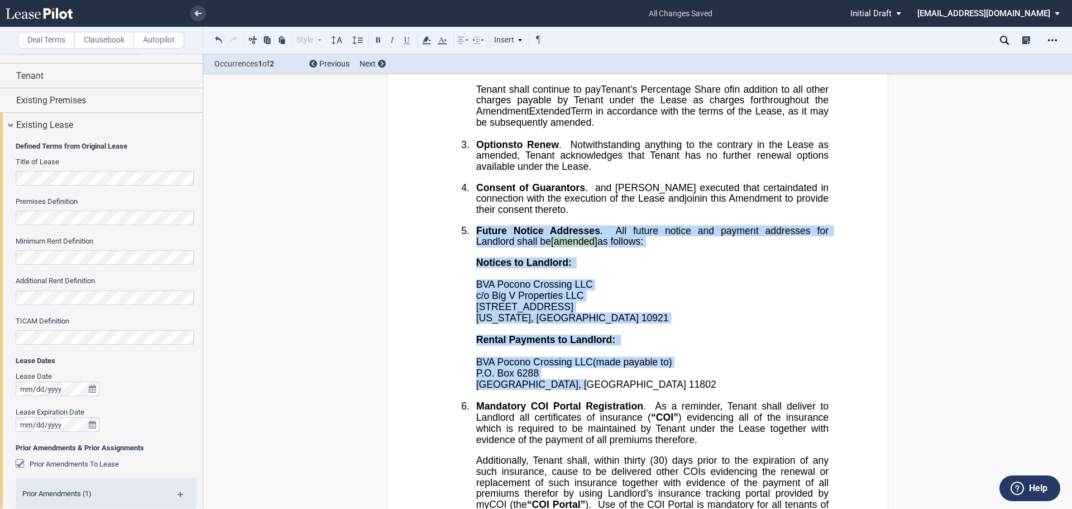
drag, startPoint x: 569, startPoint y: 455, endPoint x: 470, endPoint y: 303, distance: 181.7
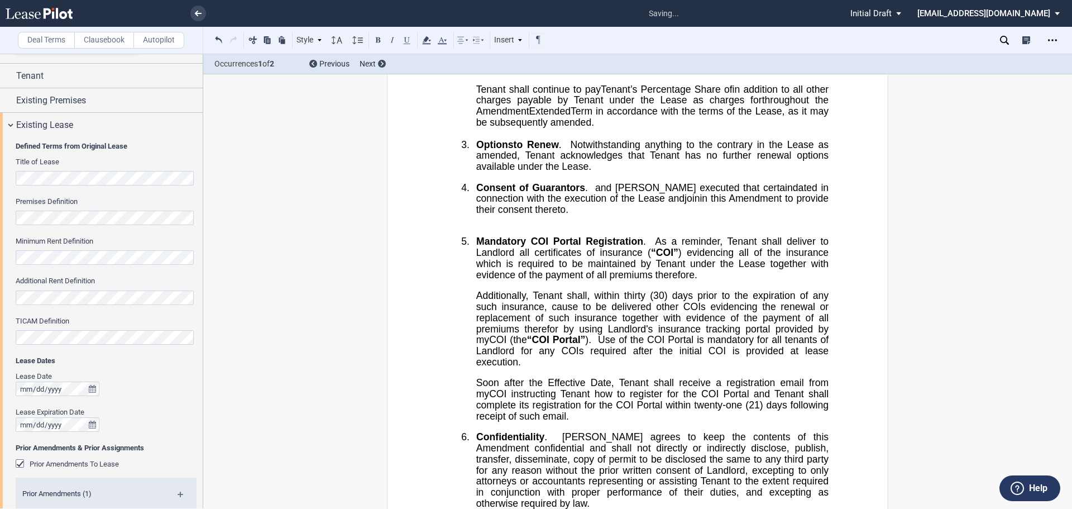
click at [481, 236] on p "﻿" at bounding box center [638, 230] width 382 height 11
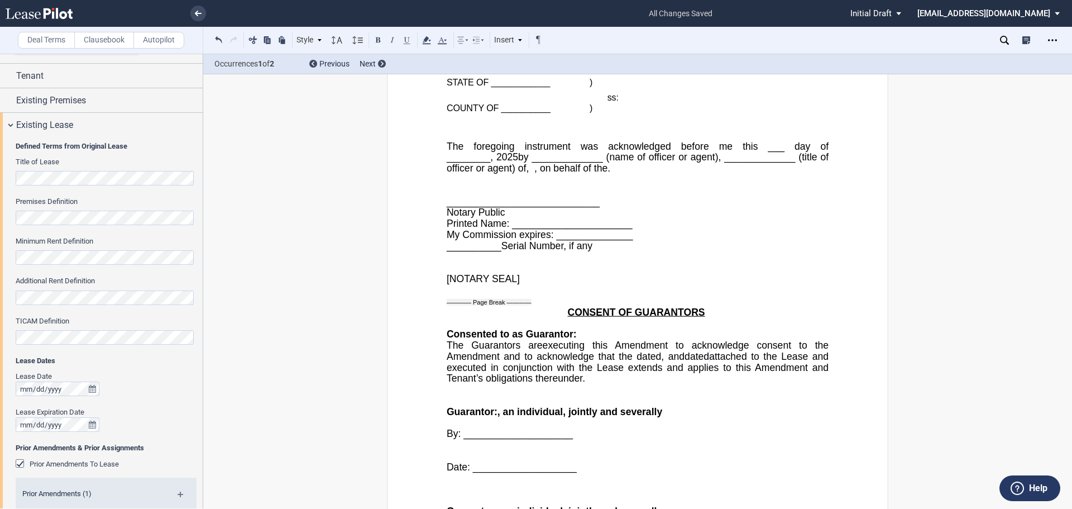
scroll to position [2155, 0]
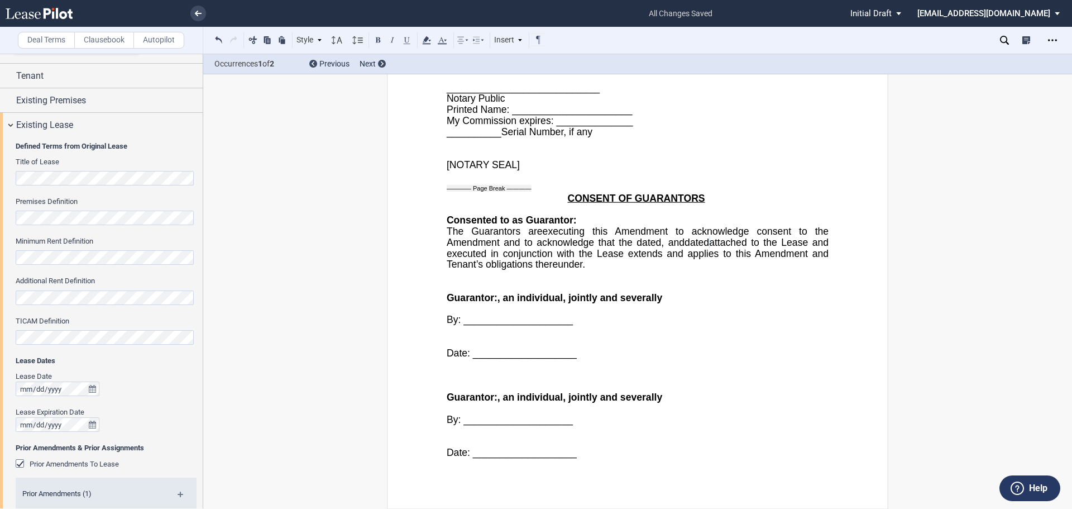
drag, startPoint x: 570, startPoint y: 205, endPoint x: 577, endPoint y: 213, distance: 10.3
click at [570, 214] on span "Consented to as Guarantor:" at bounding box center [512, 219] width 130 height 11
drag, startPoint x: 484, startPoint y: 237, endPoint x: 708, endPoint y: 240, distance: 223.9
click at [708, 240] on p "The Guarantors are The Guarantor is executing this ﻿ ﻿ First Amendment to ackno…" at bounding box center [638, 248] width 382 height 44
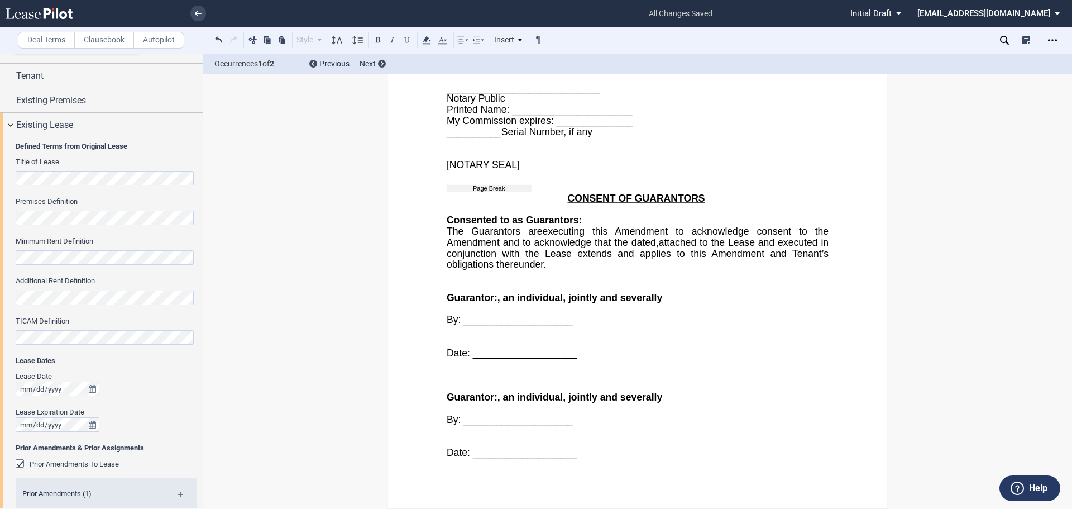
click at [567, 250] on span "attached to the Lease and executed in conjunction with the Lease extends and ap…" at bounding box center [639, 248] width 385 height 22
click at [660, 247] on span "," at bounding box center [661, 242] width 3 height 11
drag, startPoint x: 537, startPoint y: 252, endPoint x: 627, endPoint y: 252, distance: 89.9
click at [627, 252] on span "attached to the First Assignment and executed in conjunction with the Lease ext…" at bounding box center [639, 248] width 385 height 22
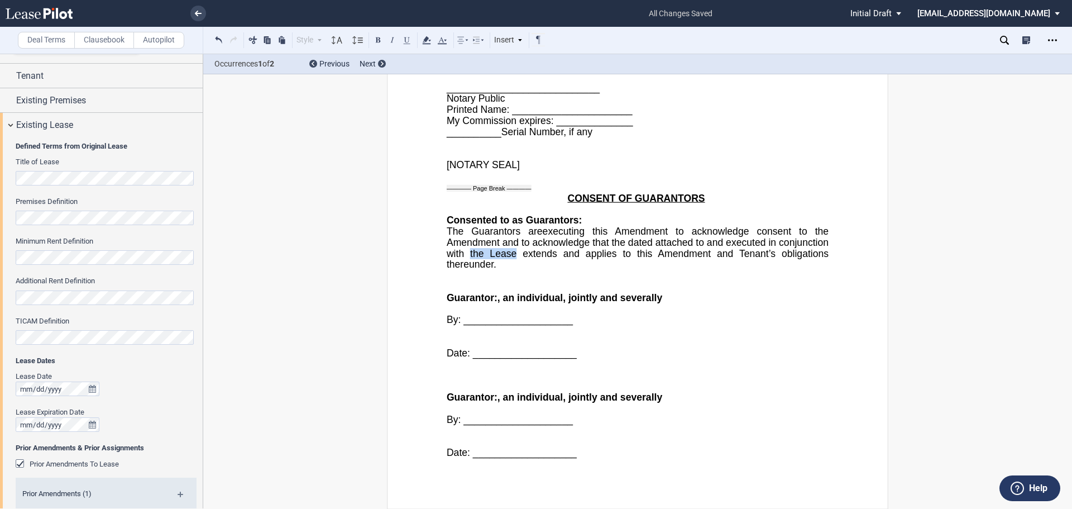
drag, startPoint x: 680, startPoint y: 252, endPoint x: 720, endPoint y: 252, distance: 40.8
click at [720, 252] on span "attached to and executed in conjunction with the Lease extends and applies to t…" at bounding box center [639, 248] width 385 height 22
click at [780, 264] on p "The Guarantors are The Guarantor is executing this ﻿ ﻿ First Amendment to ackno…" at bounding box center [638, 248] width 382 height 44
click at [490, 297] on span "Guarantor:" at bounding box center [472, 297] width 51 height 11
click at [566, 296] on span ", an individual" at bounding box center [535, 297] width 65 height 11
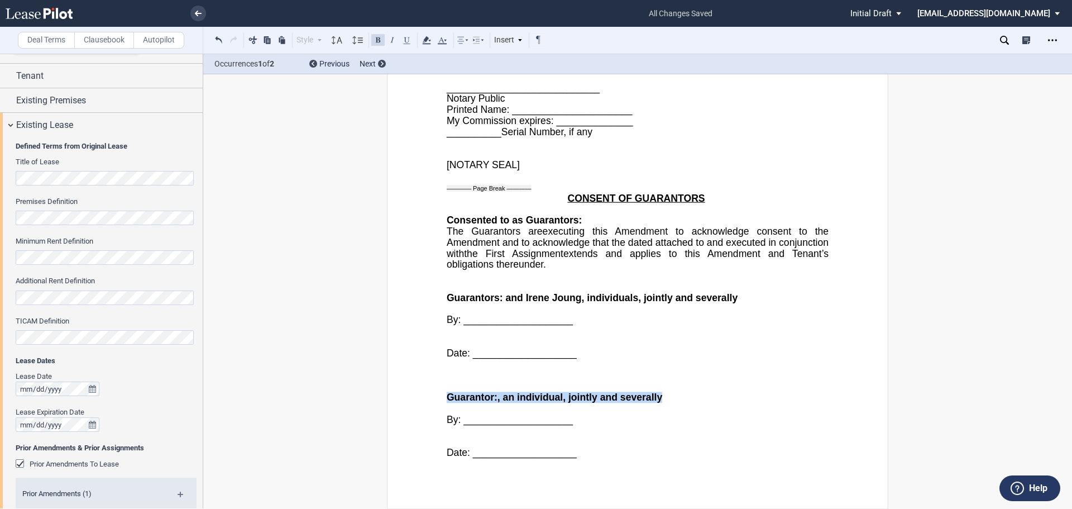
drag, startPoint x: 732, startPoint y: 400, endPoint x: 455, endPoint y: 384, distance: 277.5
click at [455, 384] on div "Guarantor: ﻿ ﻿ , an individual , jointly and severally By: ____________________…" at bounding box center [638, 418] width 382 height 99
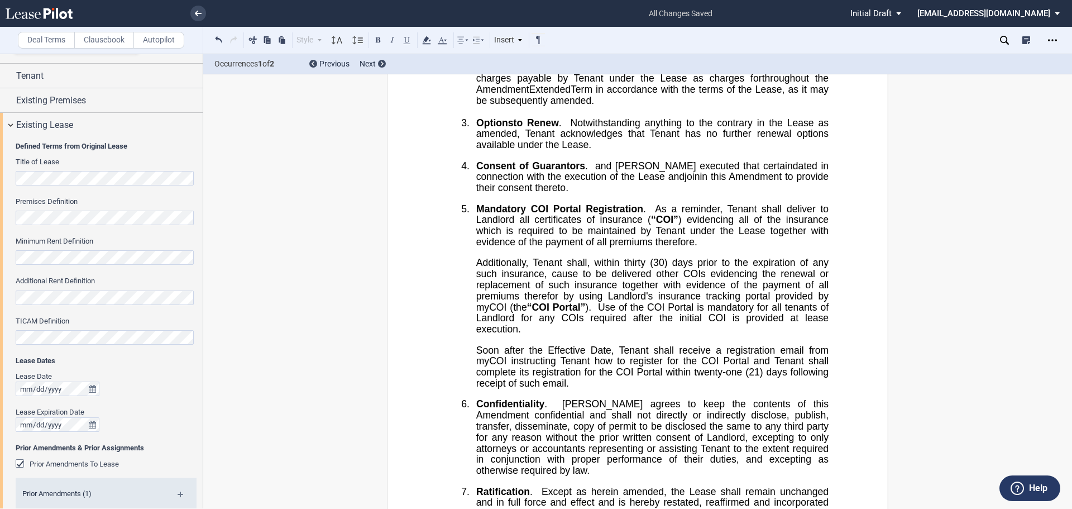
scroll to position [558, 0]
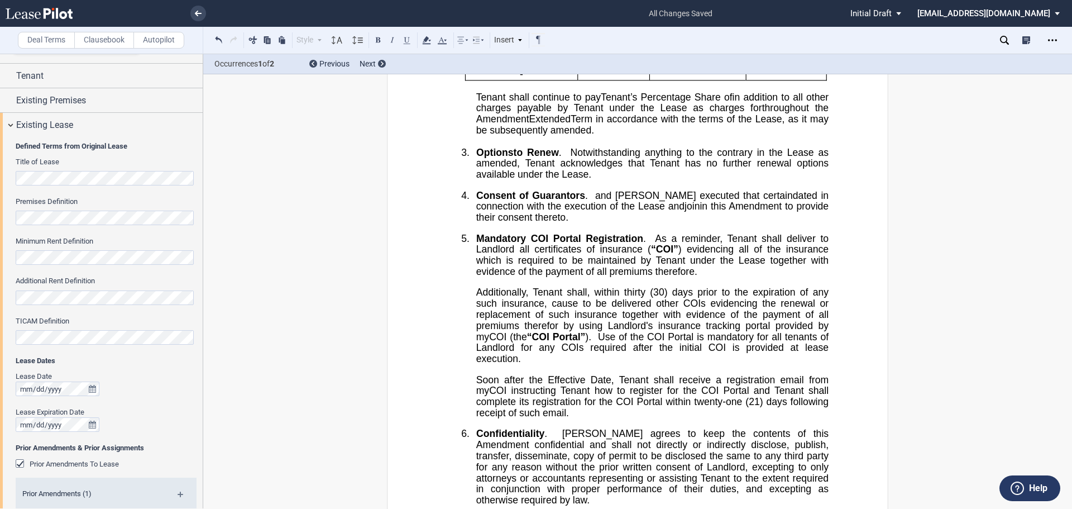
click at [499, 212] on span "in connection with the execution of the Lease and" at bounding box center [653, 201] width 355 height 22
